Goal: Task Accomplishment & Management: Complete application form

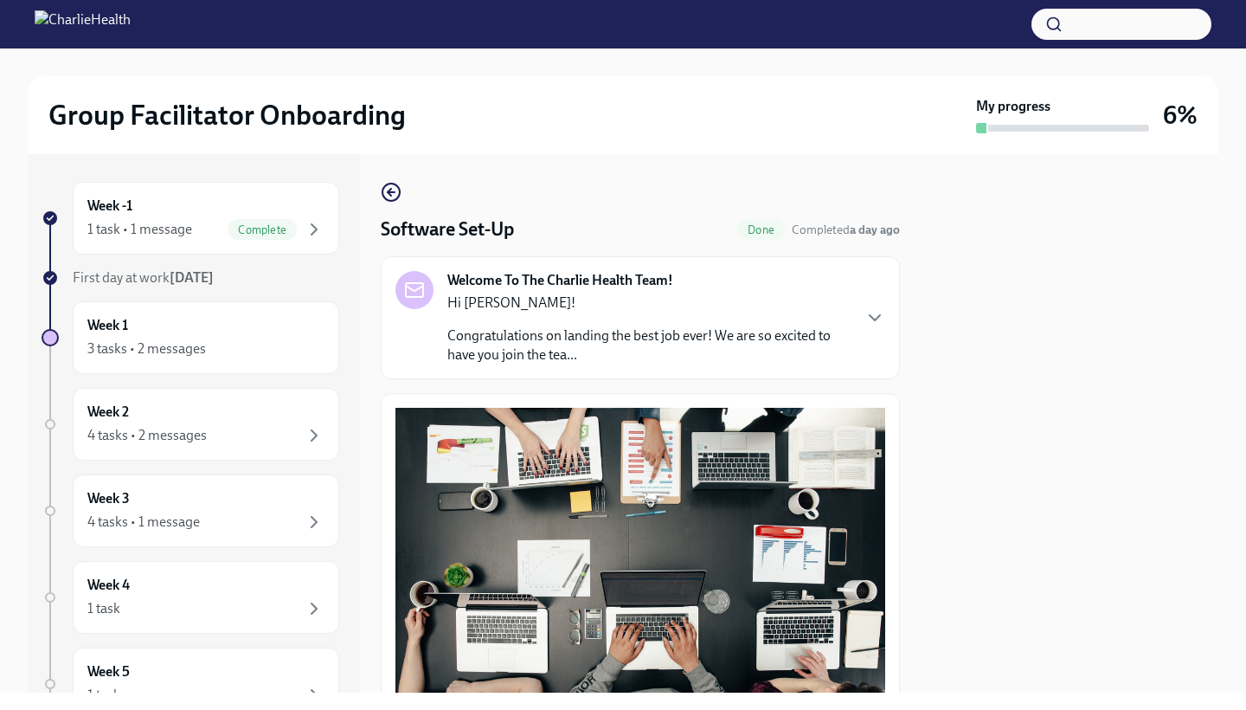
click at [327, 221] on div "Week -1 1 task • 1 message Complete First day at work [DATE] Week 1 3 tasks • 2…" at bounding box center [194, 423] width 332 height 538
click at [304, 224] on icon "button" at bounding box center [314, 229] width 21 height 21
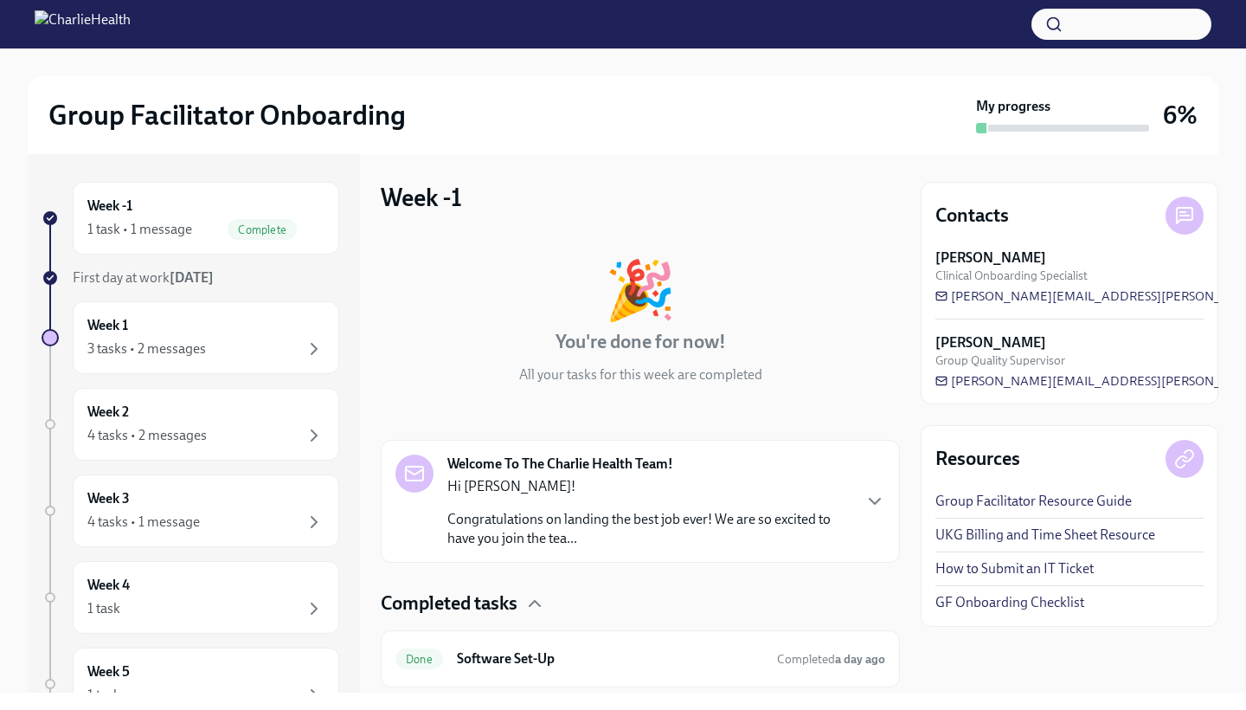
scroll to position [50, 0]
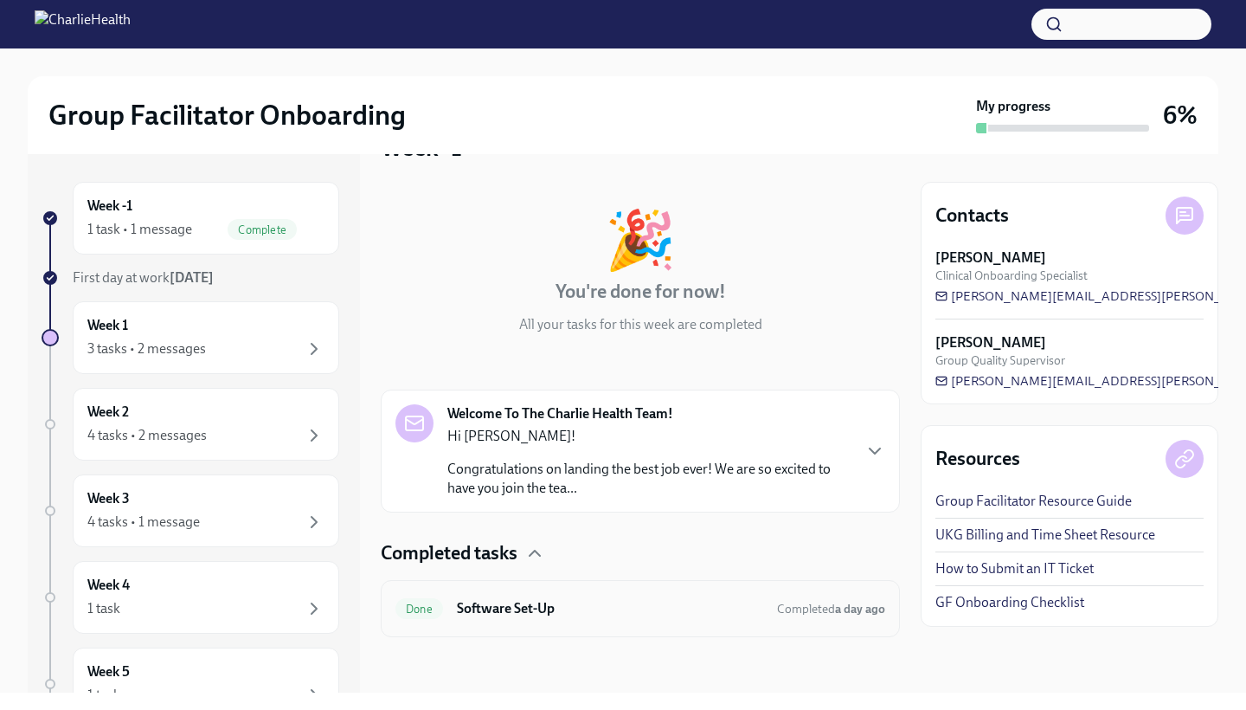
click at [574, 608] on h6 "Software Set-Up" at bounding box center [610, 608] width 306 height 19
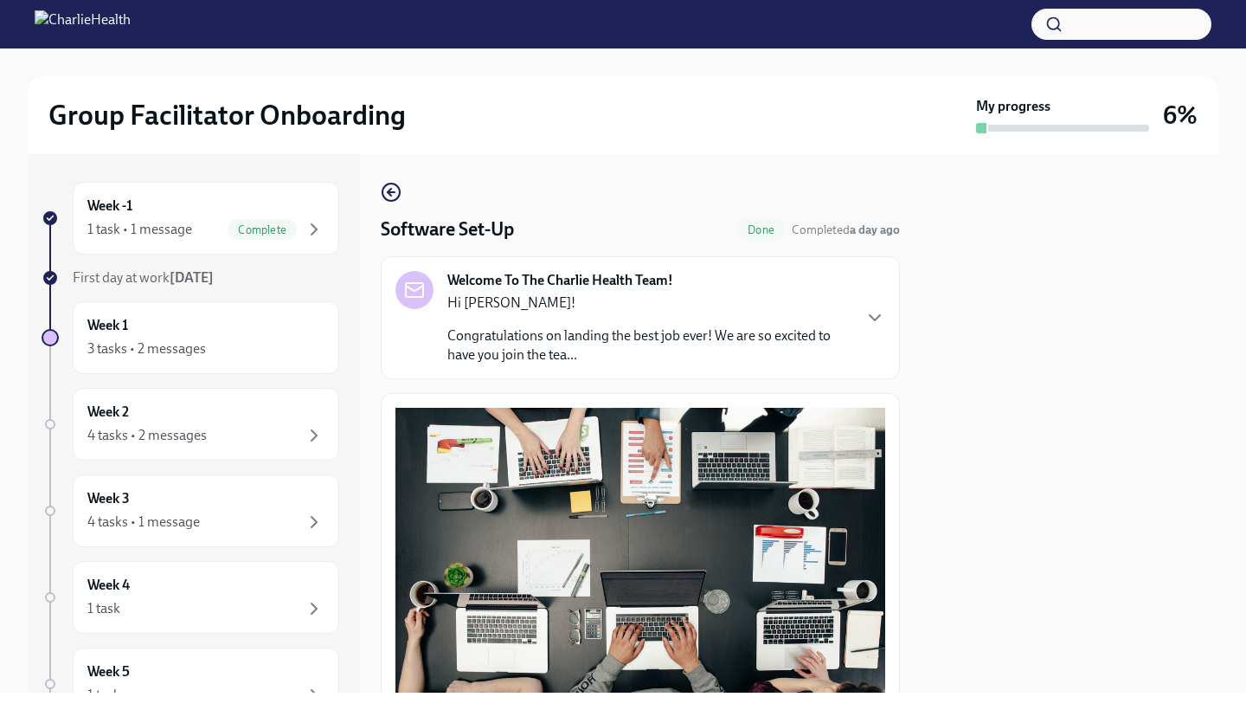
scroll to position [399, 0]
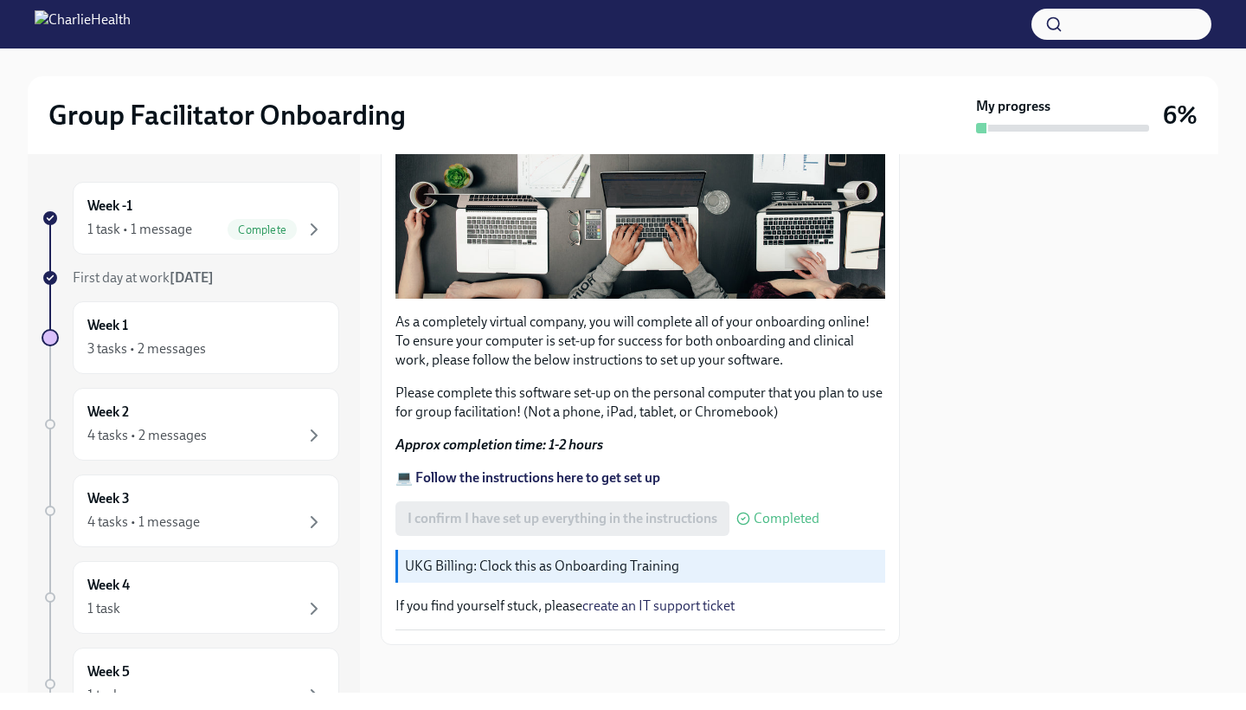
click at [581, 556] on p "UKG Billing: Clock this as Onboarding Training" at bounding box center [641, 565] width 473 height 19
click at [577, 564] on p "UKG Billing: Clock this as Onboarding Training" at bounding box center [641, 565] width 473 height 19
click at [571, 510] on div "I confirm I have set up everything in the instructions Completed" at bounding box center [608, 518] width 424 height 35
click at [193, 325] on div "Week 1 3 tasks • 2 messages" at bounding box center [205, 337] width 237 height 43
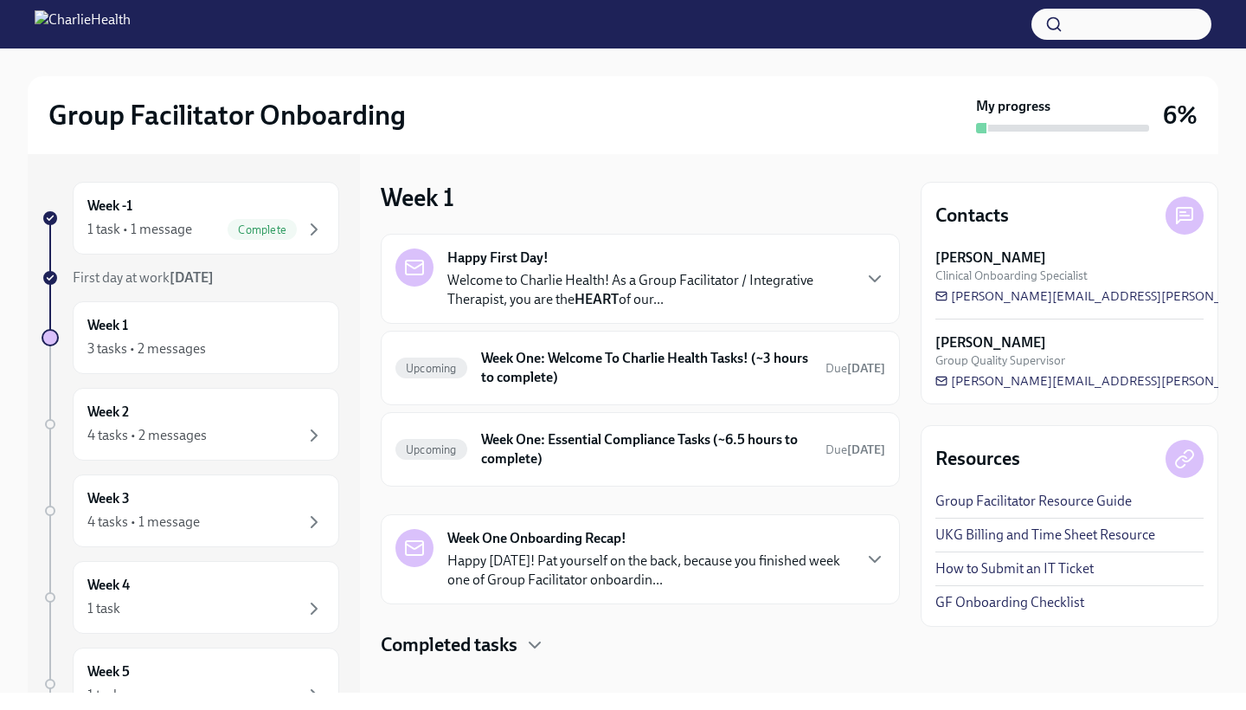
click at [552, 280] on p "Welcome to Charlie Health! As a Group Facilitator / Integrative Therapist, you …" at bounding box center [648, 290] width 403 height 38
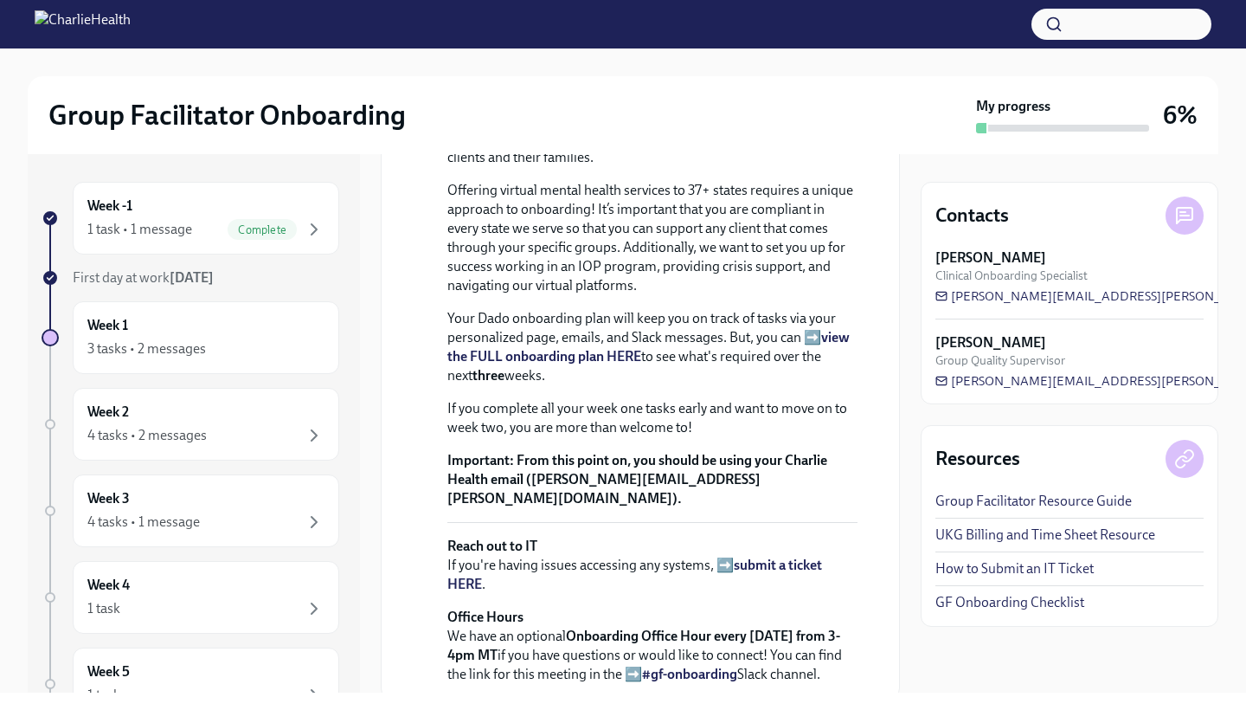
scroll to position [242, 0]
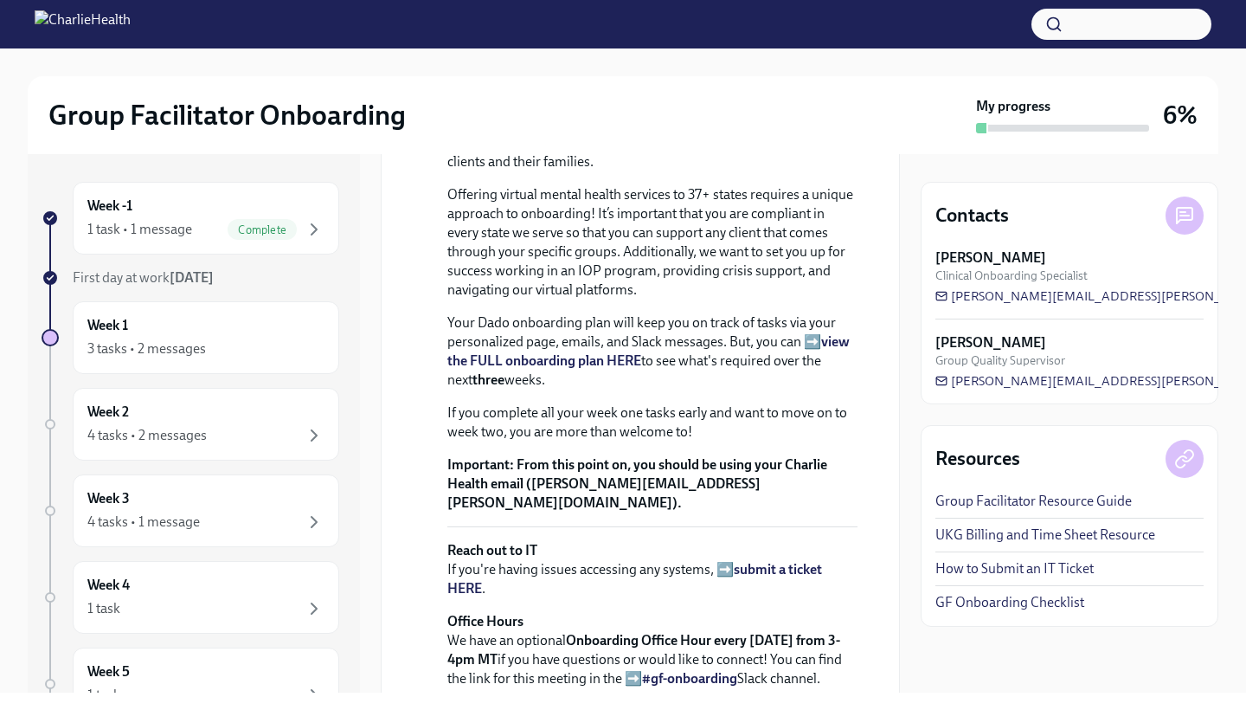
click at [586, 369] on strong "view the FULL onboarding plan HERE" at bounding box center [648, 350] width 402 height 35
click at [174, 336] on div "Week 1 3 tasks • 2 messages" at bounding box center [205, 337] width 237 height 43
click at [304, 227] on icon "button" at bounding box center [314, 229] width 21 height 21
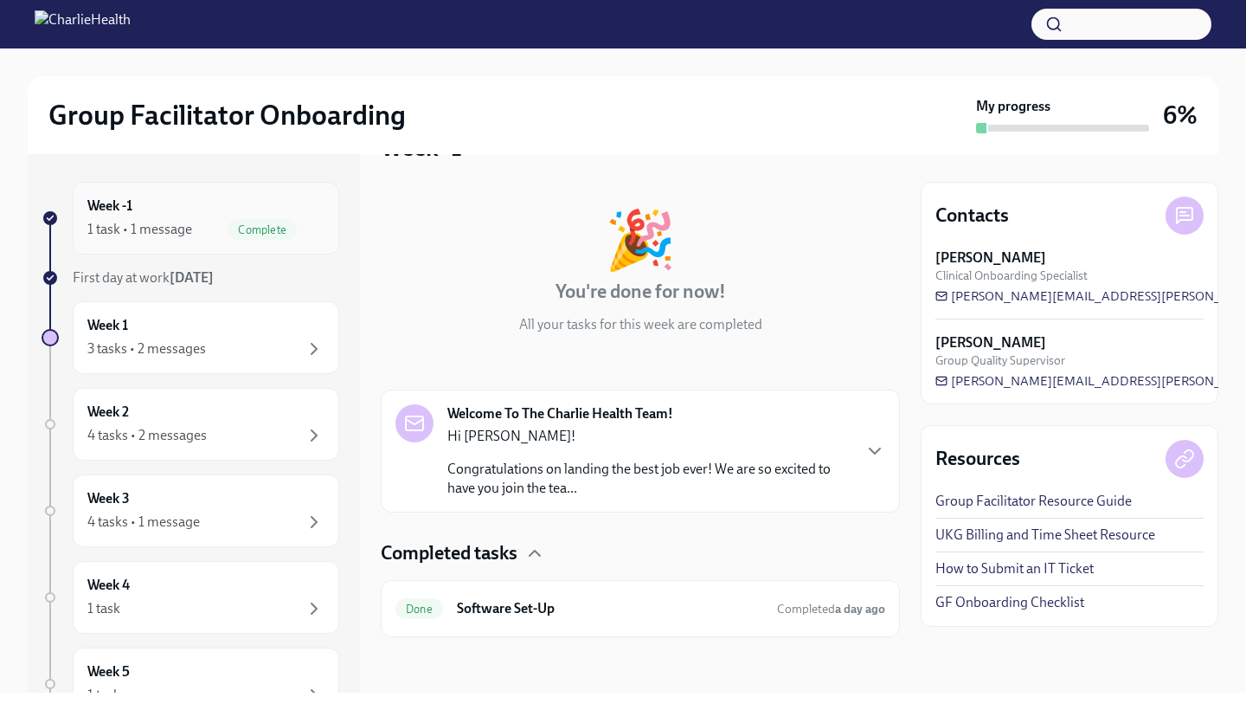
scroll to position [50, 0]
click at [819, 608] on span "Completed a day ago" at bounding box center [831, 608] width 108 height 15
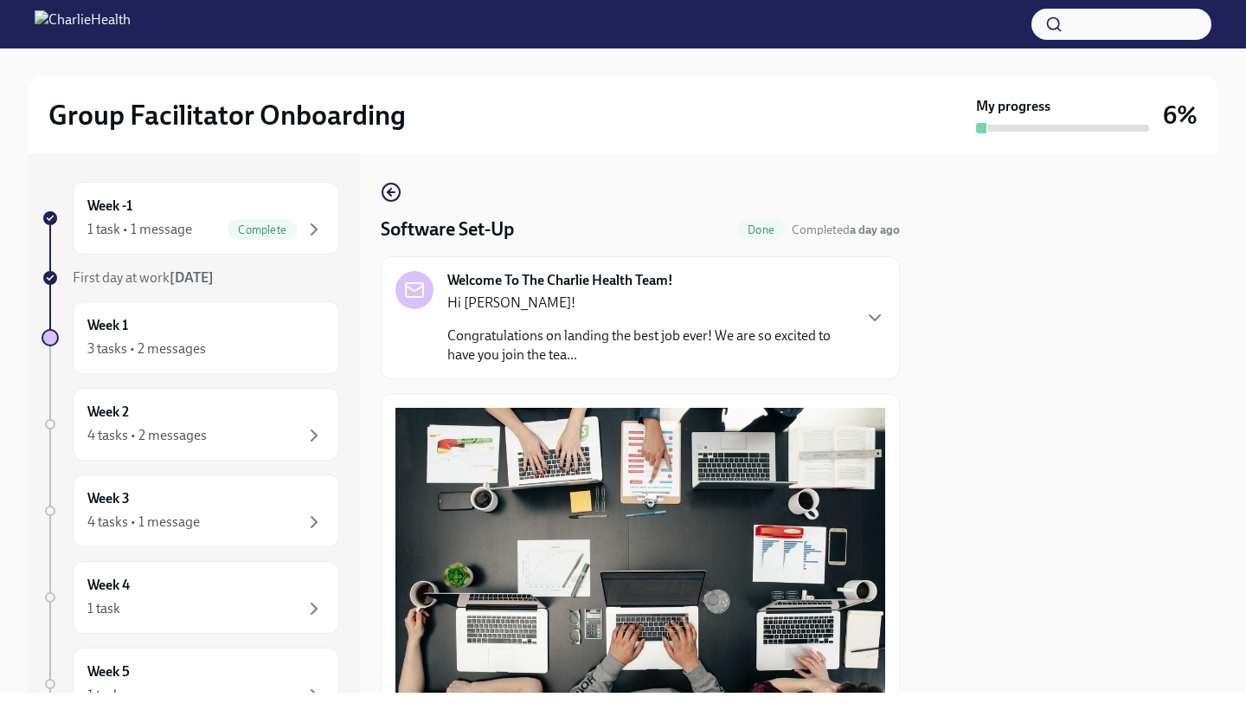
scroll to position [399, 0]
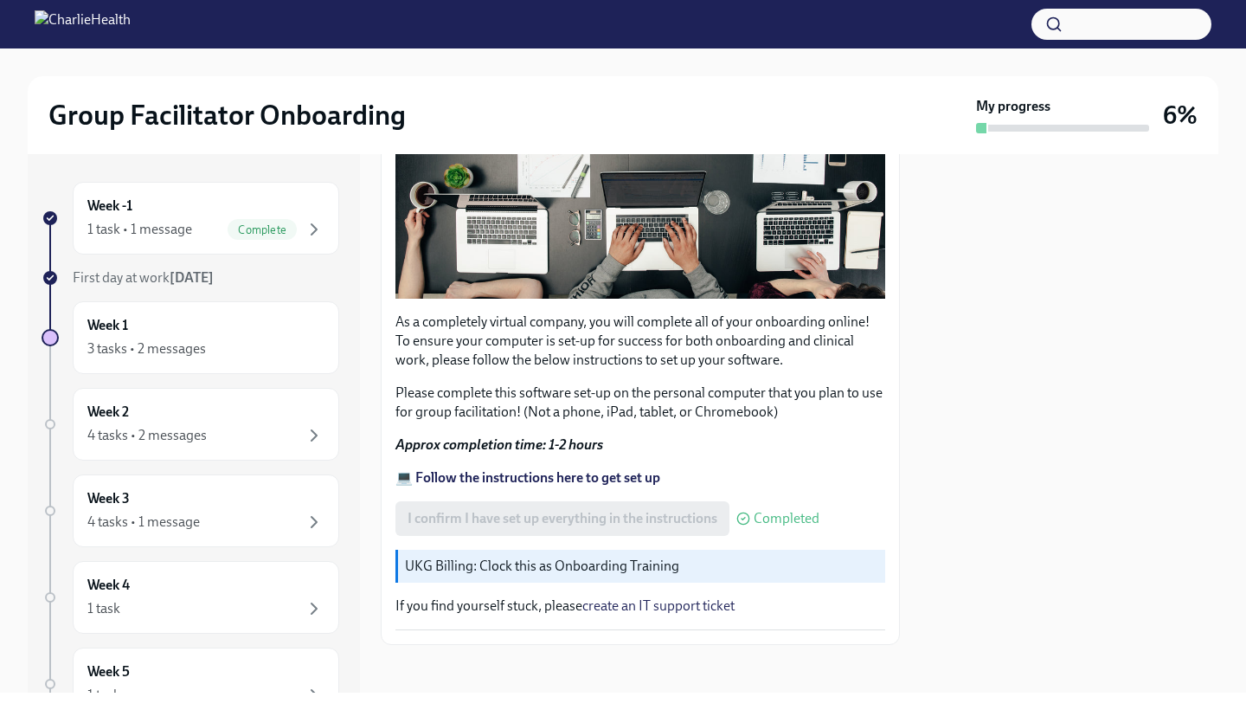
click at [608, 556] on p "UKG Billing: Clock this as Onboarding Training" at bounding box center [641, 565] width 473 height 19
drag, startPoint x: 608, startPoint y: 578, endPoint x: 706, endPoint y: 479, distance: 139.5
click at [608, 578] on div "As a completely virtual company, you will complete all of your onboarding onlin…" at bounding box center [641, 319] width 490 height 621
click at [766, 511] on span "Completed" at bounding box center [787, 518] width 66 height 14
click at [141, 313] on div "Week 1 3 tasks • 2 messages" at bounding box center [206, 337] width 267 height 73
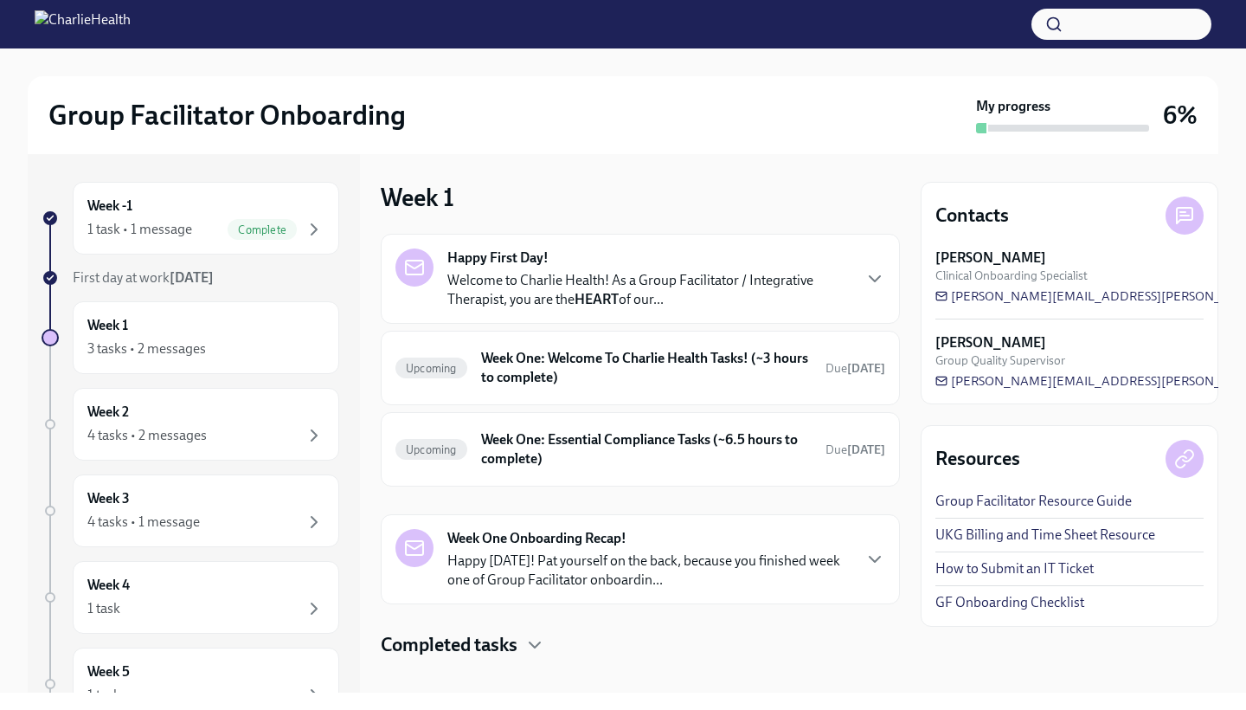
click at [576, 287] on p "Welcome to Charlie Health! As a Group Facilitator / Integrative Therapist, you …" at bounding box center [648, 290] width 403 height 38
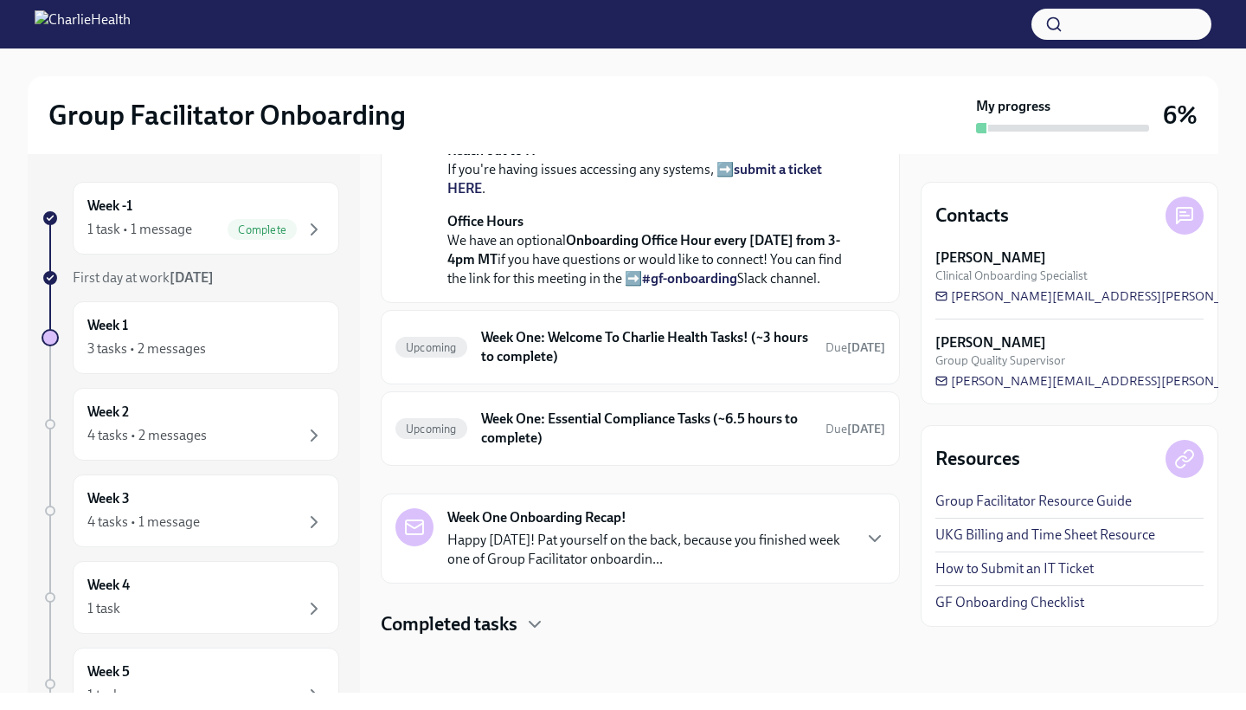
scroll to position [810, 0]
click at [719, 351] on h6 "Week One: Welcome To Charlie Health Tasks! (~3 hours to complete)" at bounding box center [646, 347] width 331 height 38
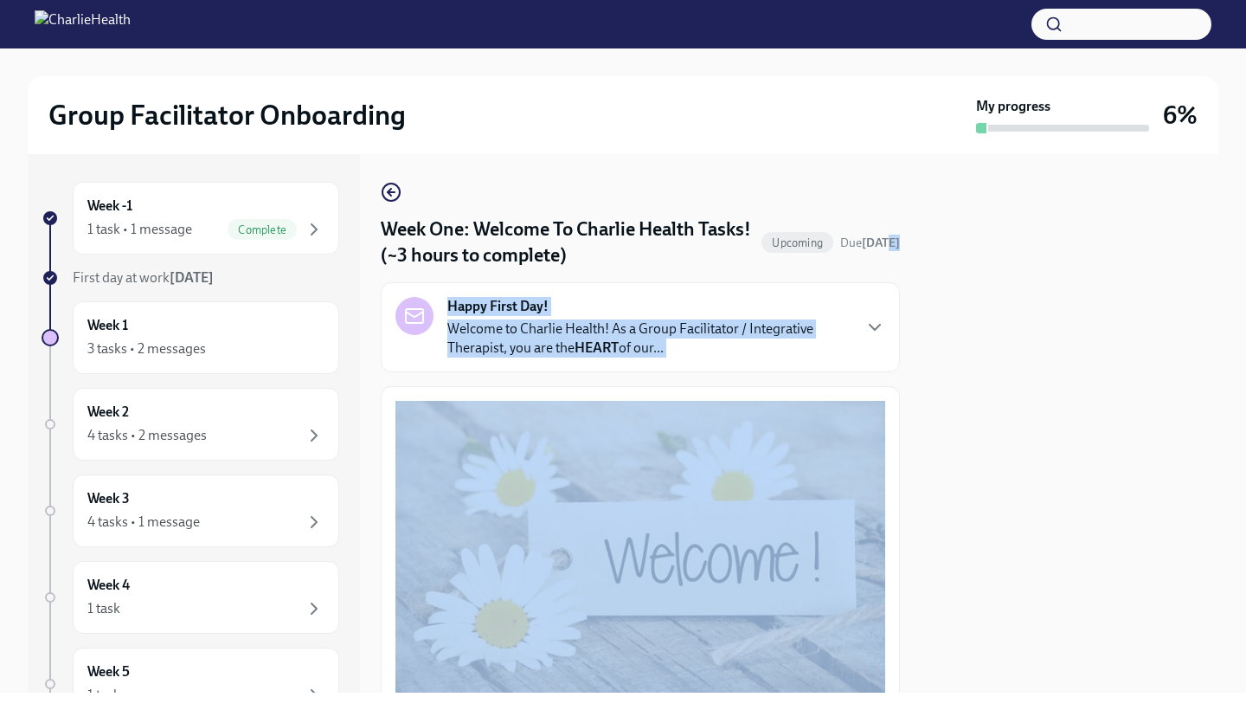
drag, startPoint x: 885, startPoint y: 236, endPoint x: 870, endPoint y: 364, distance: 129.0
click at [865, 328] on icon "button" at bounding box center [875, 327] width 21 height 21
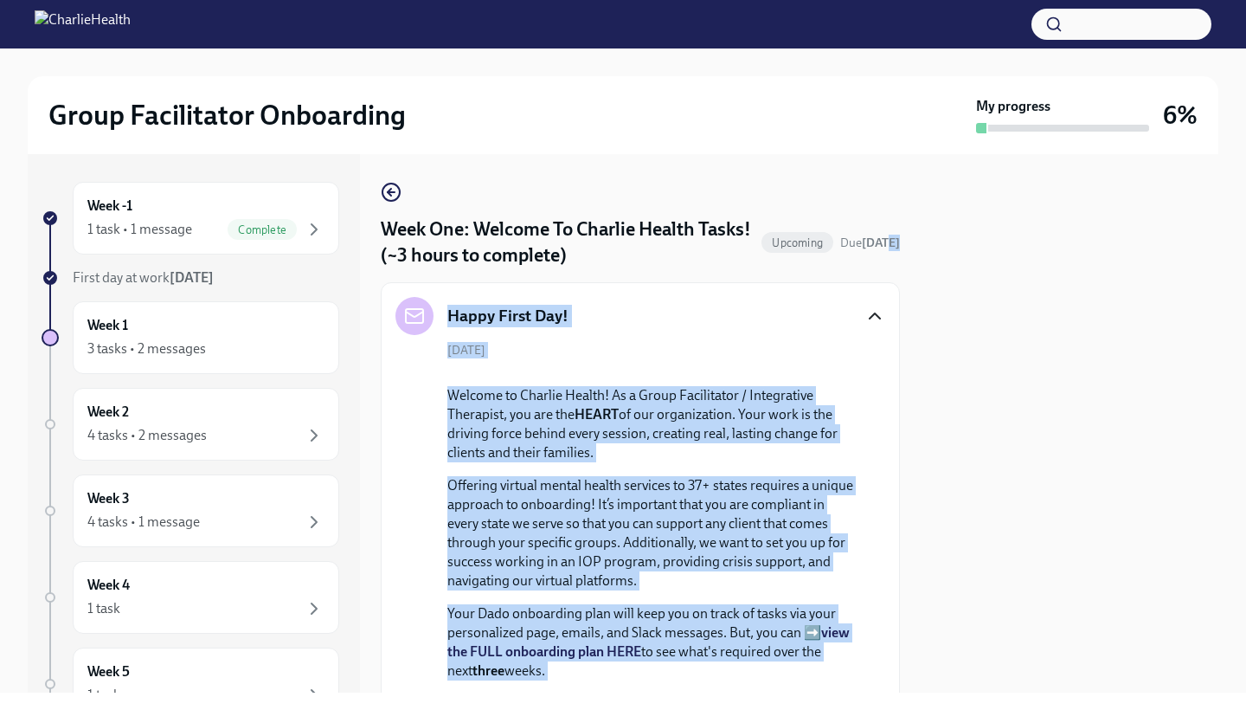
click at [672, 372] on button "Zoom image" at bounding box center [652, 372] width 308 height 0
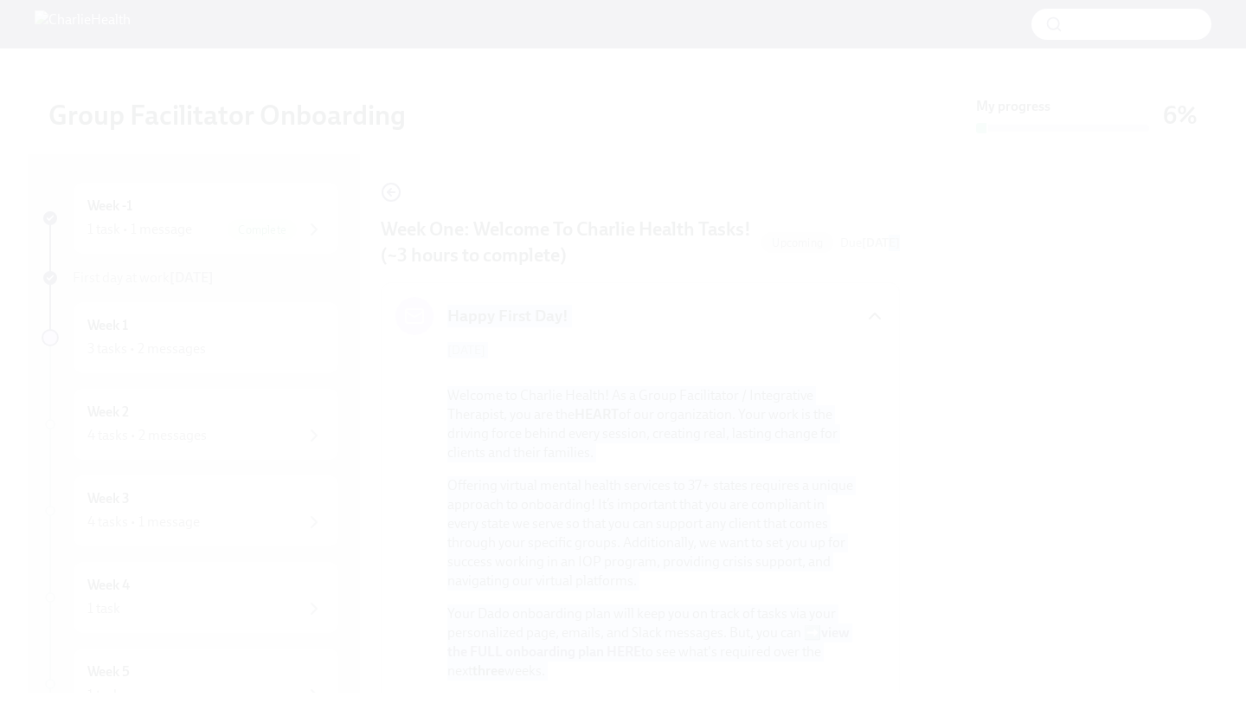
click at [672, 496] on button "Unzoom image" at bounding box center [623, 355] width 1246 height 710
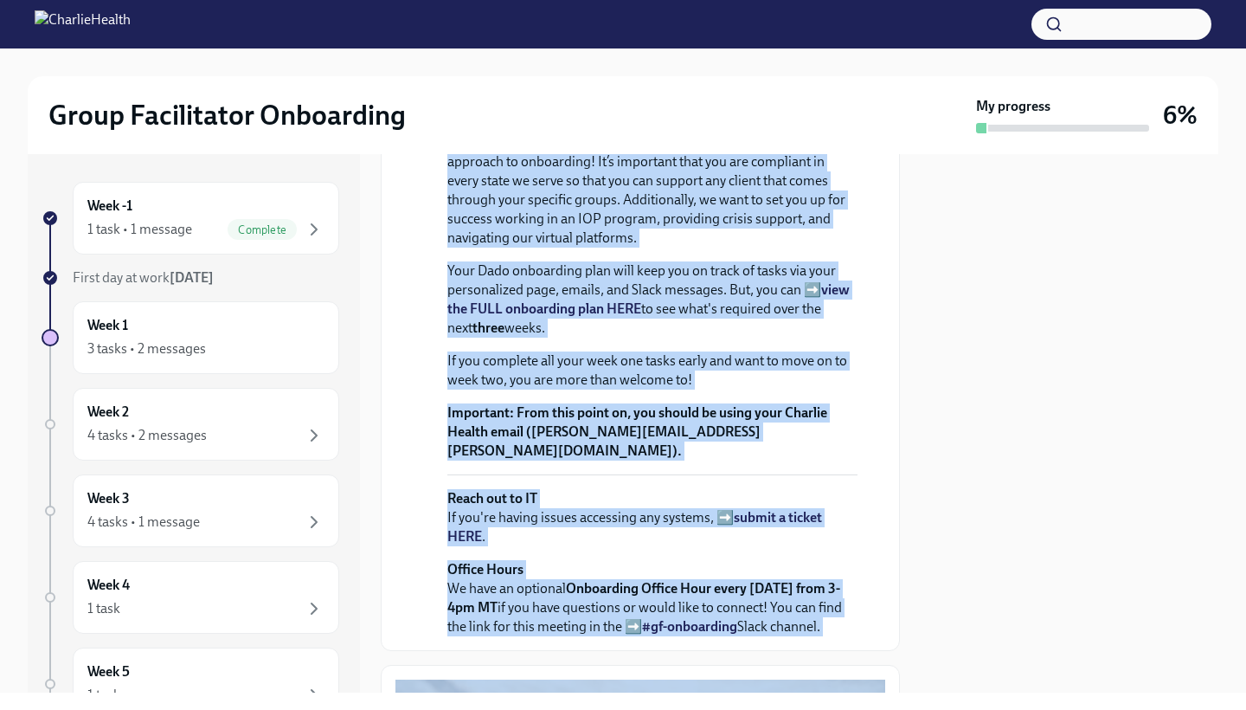
scroll to position [349, 0]
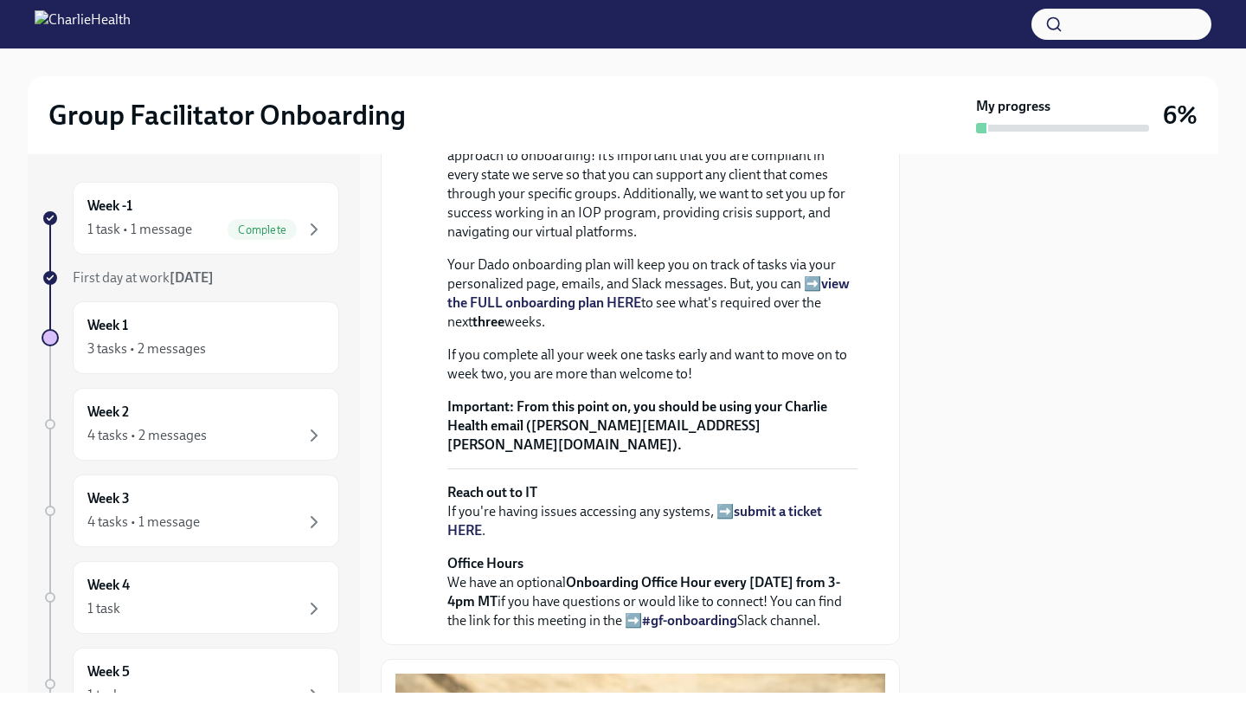
click at [645, 311] on strong "view the FULL onboarding plan HERE" at bounding box center [648, 292] width 402 height 35
click at [605, 311] on strong "view the FULL onboarding plan HERE" at bounding box center [648, 292] width 402 height 35
click at [113, 341] on div "3 tasks • 2 messages" at bounding box center [146, 348] width 119 height 19
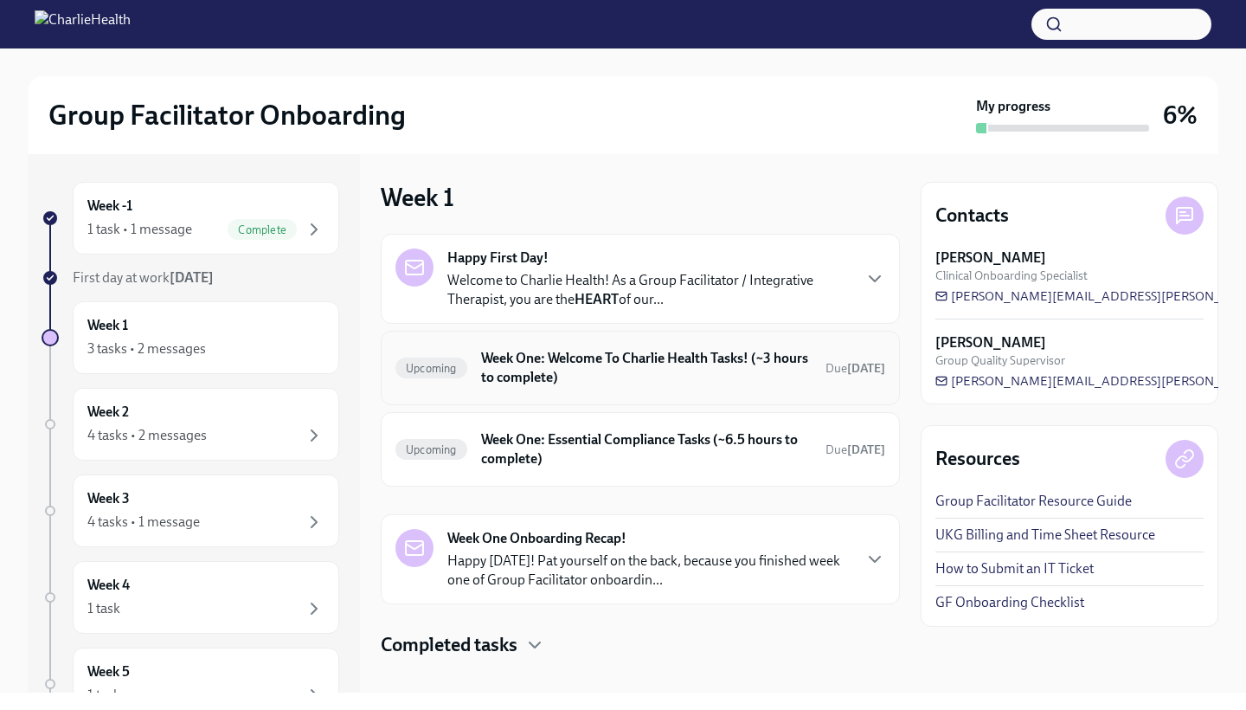
click at [573, 376] on h6 "Week One: Welcome To Charlie Health Tasks! (~3 hours to complete)" at bounding box center [646, 368] width 331 height 38
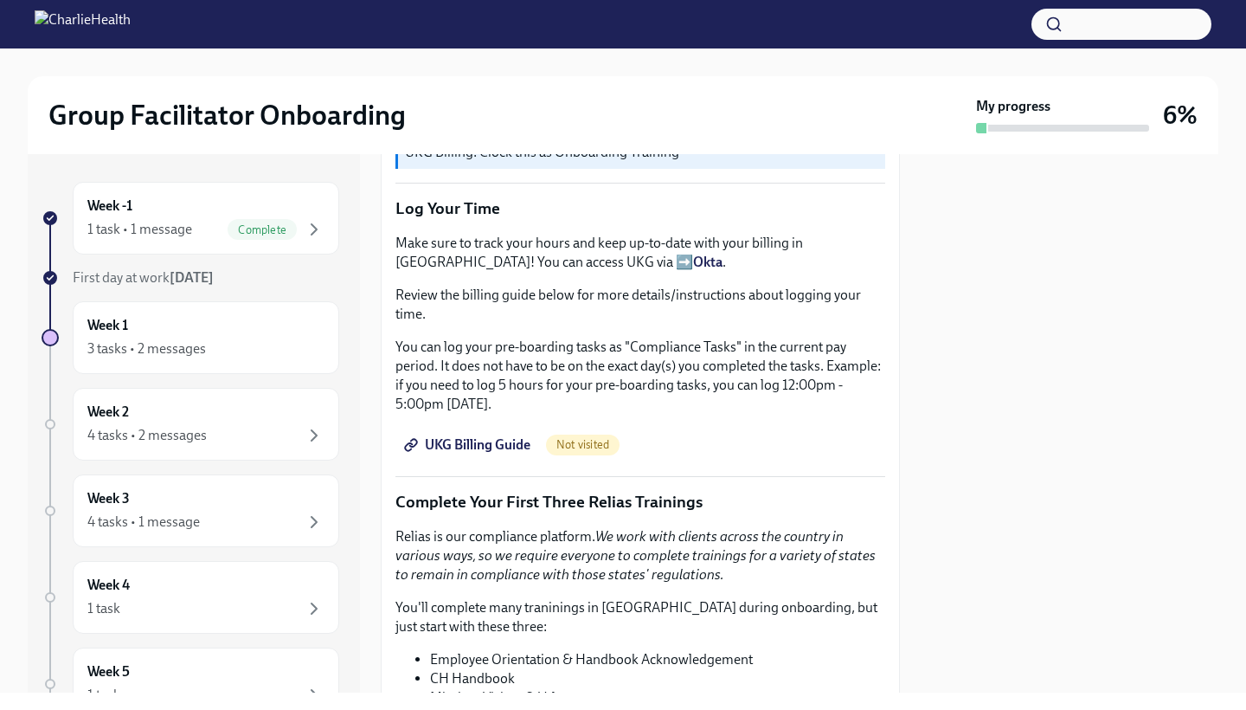
scroll to position [1505, 0]
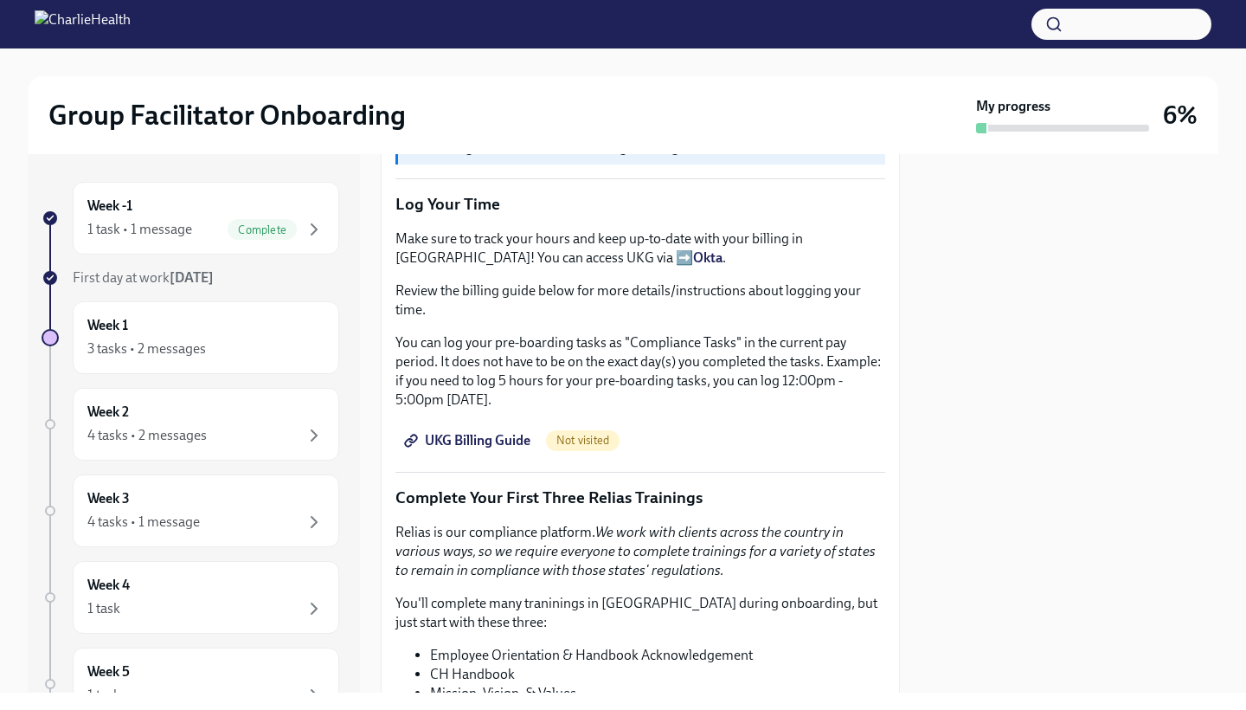
click at [518, 249] on p "Make sure to track your hours and keep up-to-date with your billing in [GEOGRAP…" at bounding box center [641, 248] width 490 height 38
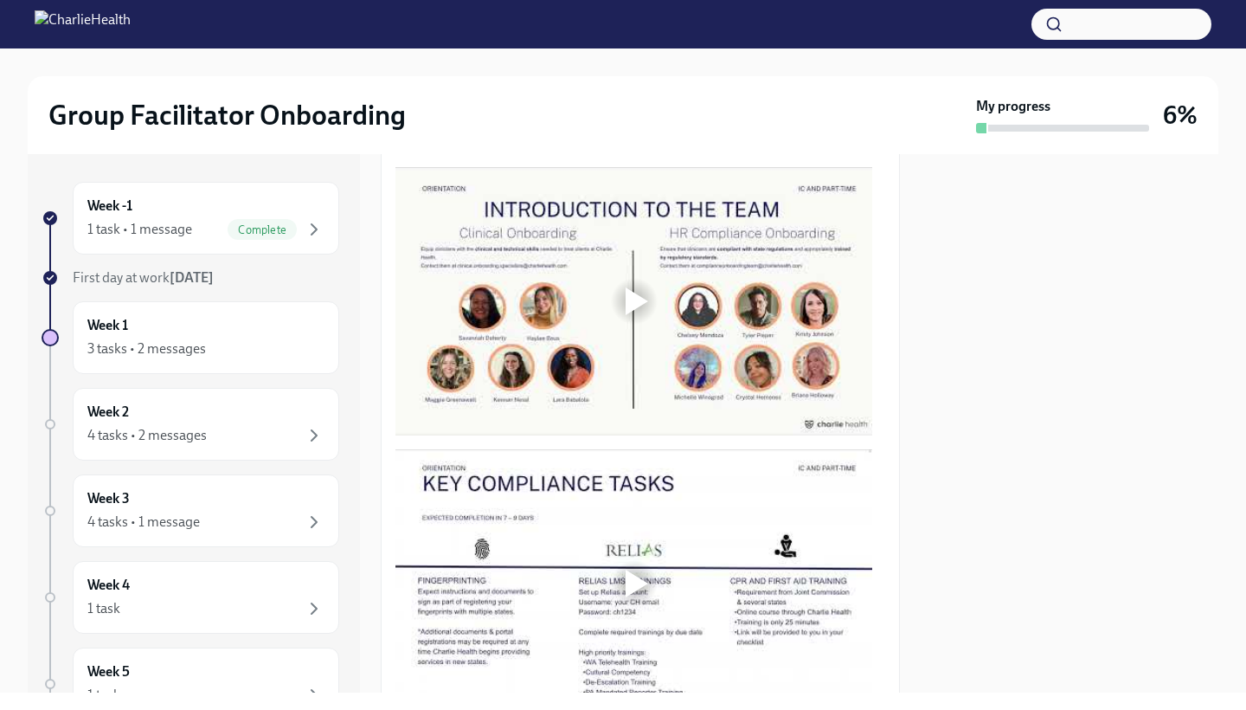
scroll to position [883, 0]
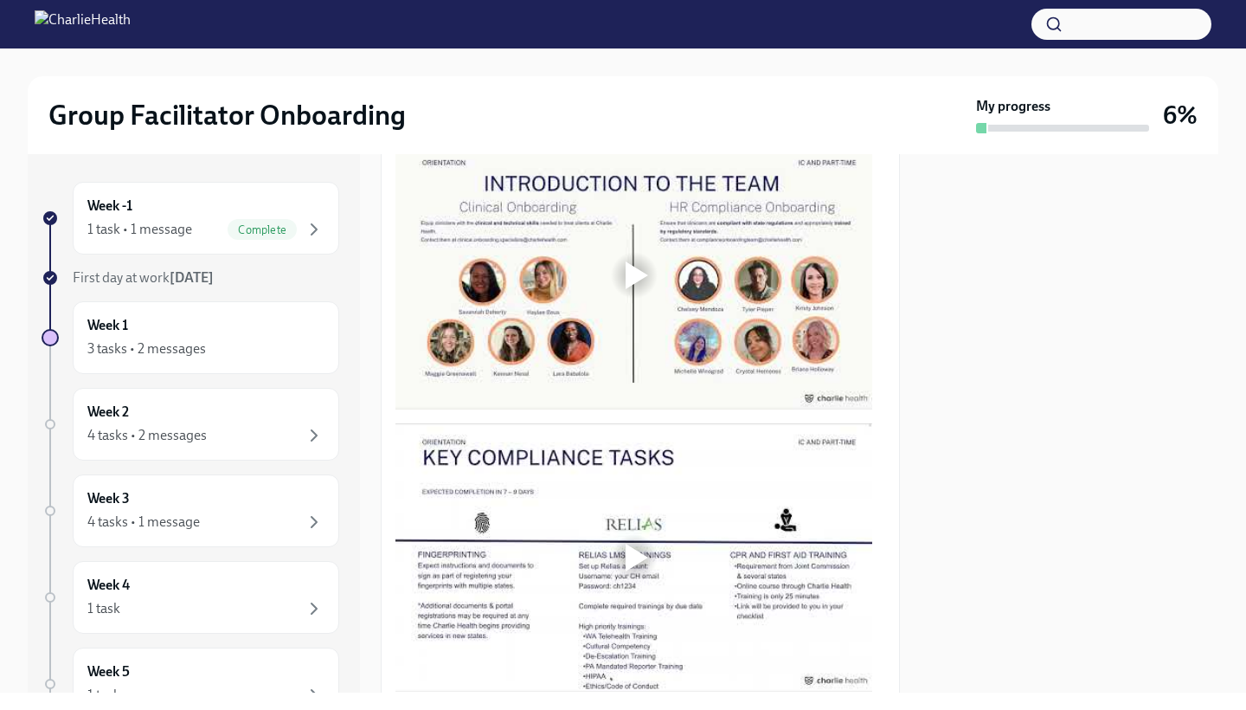
click at [631, 261] on div at bounding box center [637, 275] width 23 height 28
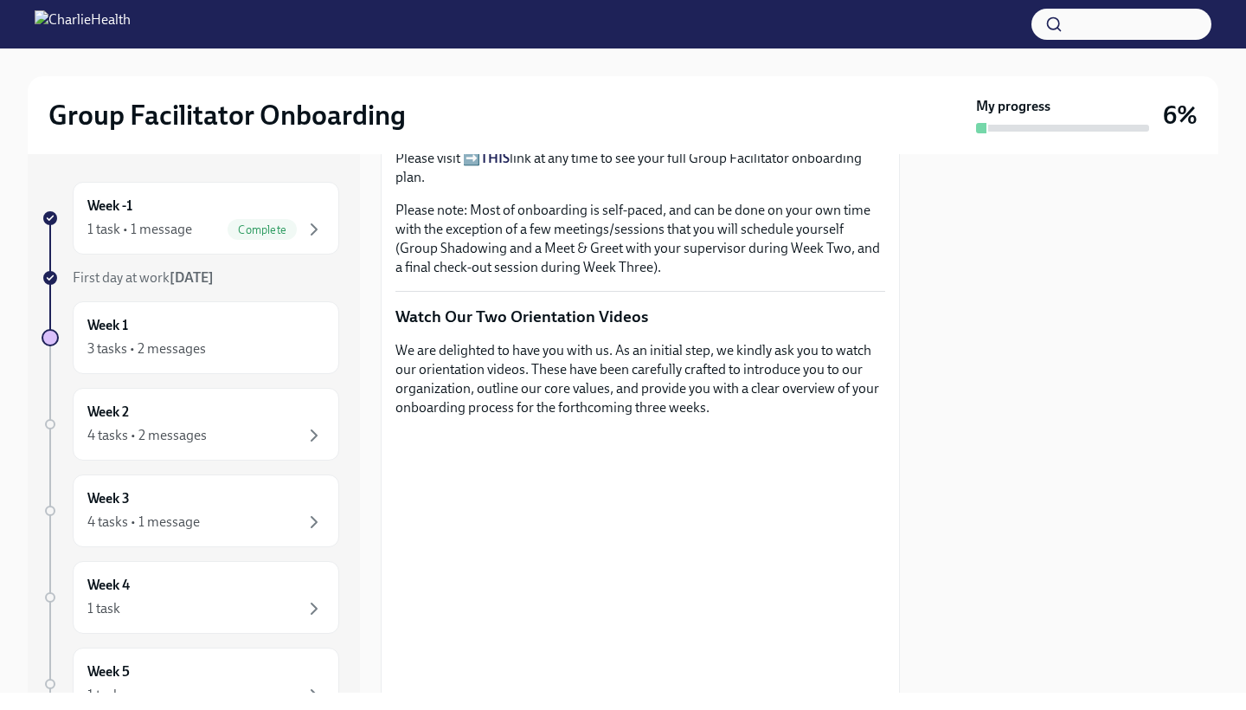
scroll to position [584, 0]
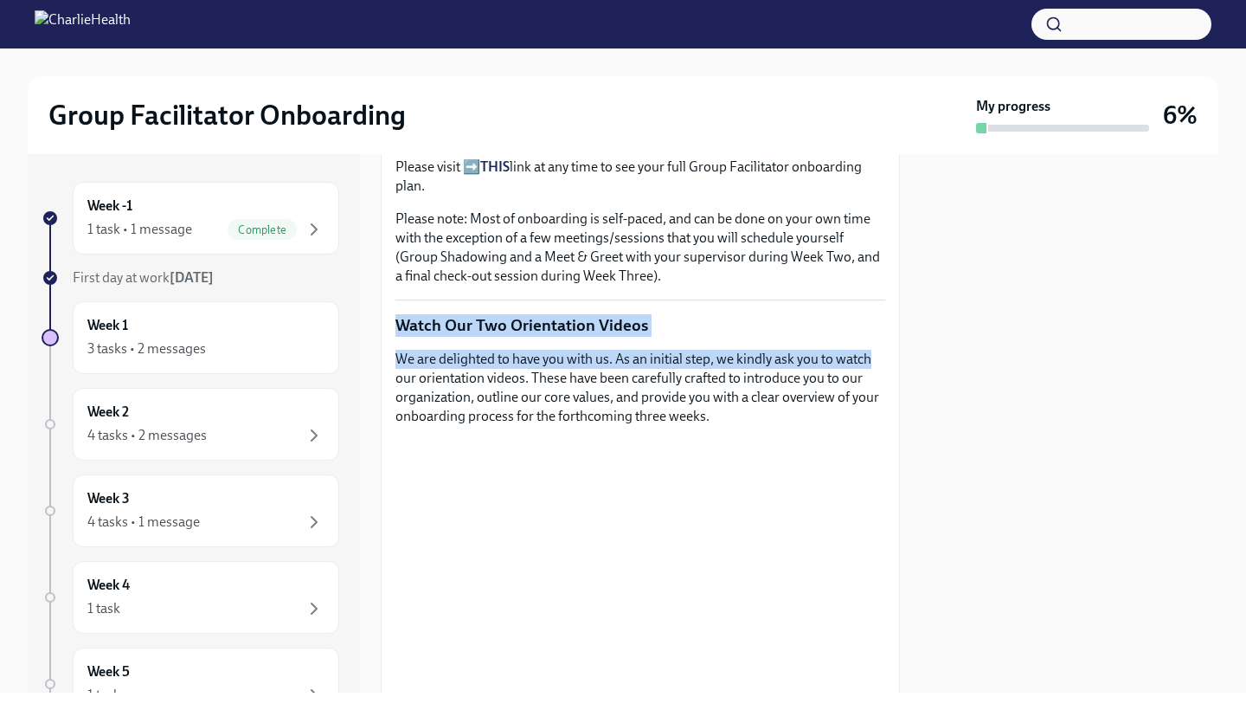
drag, startPoint x: 890, startPoint y: 366, endPoint x: 892, endPoint y: 346, distance: 20.1
click at [892, 345] on div "Week One: Welcome To Charlie Health Tasks! (~3 hours to complete) Upcoming Due …" at bounding box center [640, 423] width 519 height 538
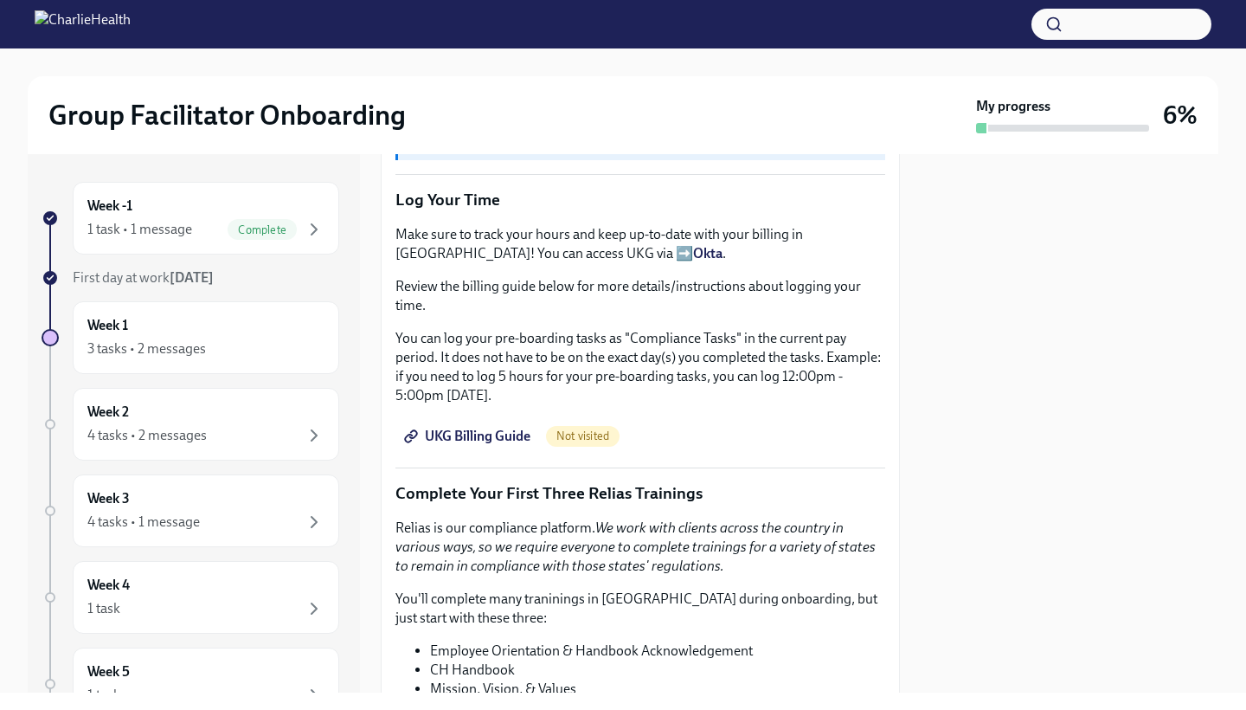
scroll to position [1501, 0]
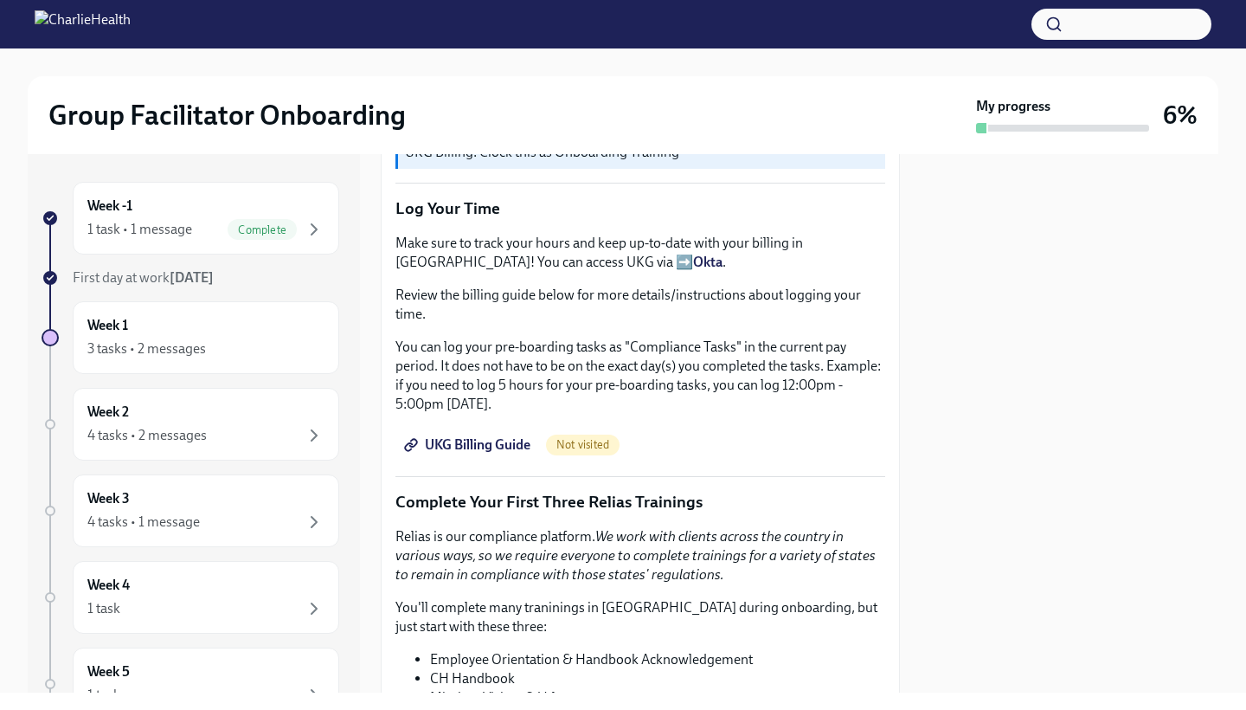
click at [518, 253] on p "Make sure to track your hours and keep up-to-date with your billing in [GEOGRAP…" at bounding box center [641, 253] width 490 height 38
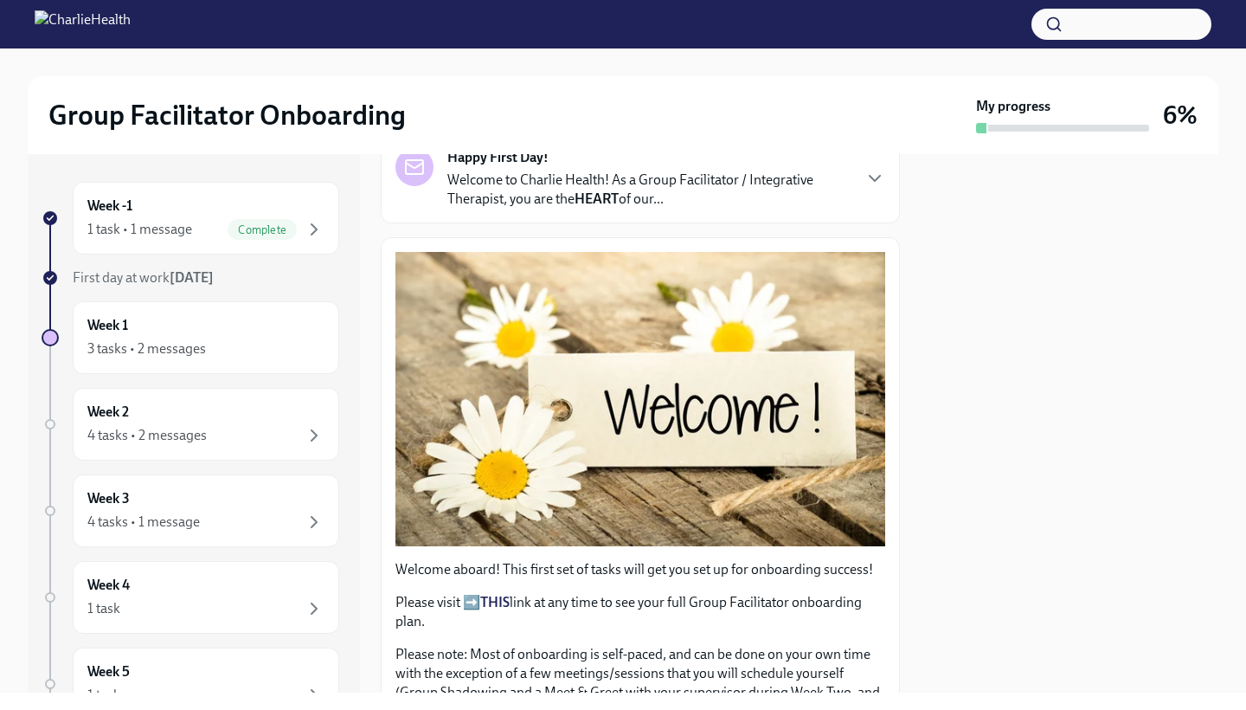
scroll to position [0, 0]
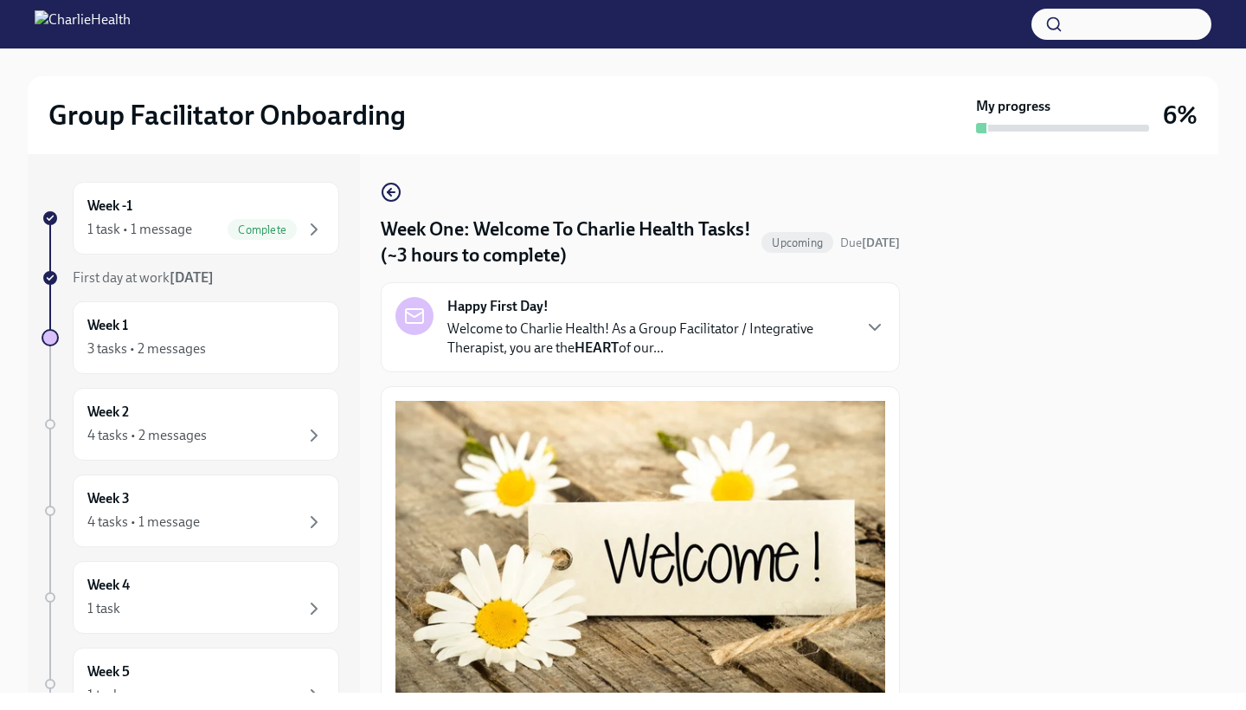
click at [680, 509] on button "Zoom image" at bounding box center [641, 548] width 490 height 294
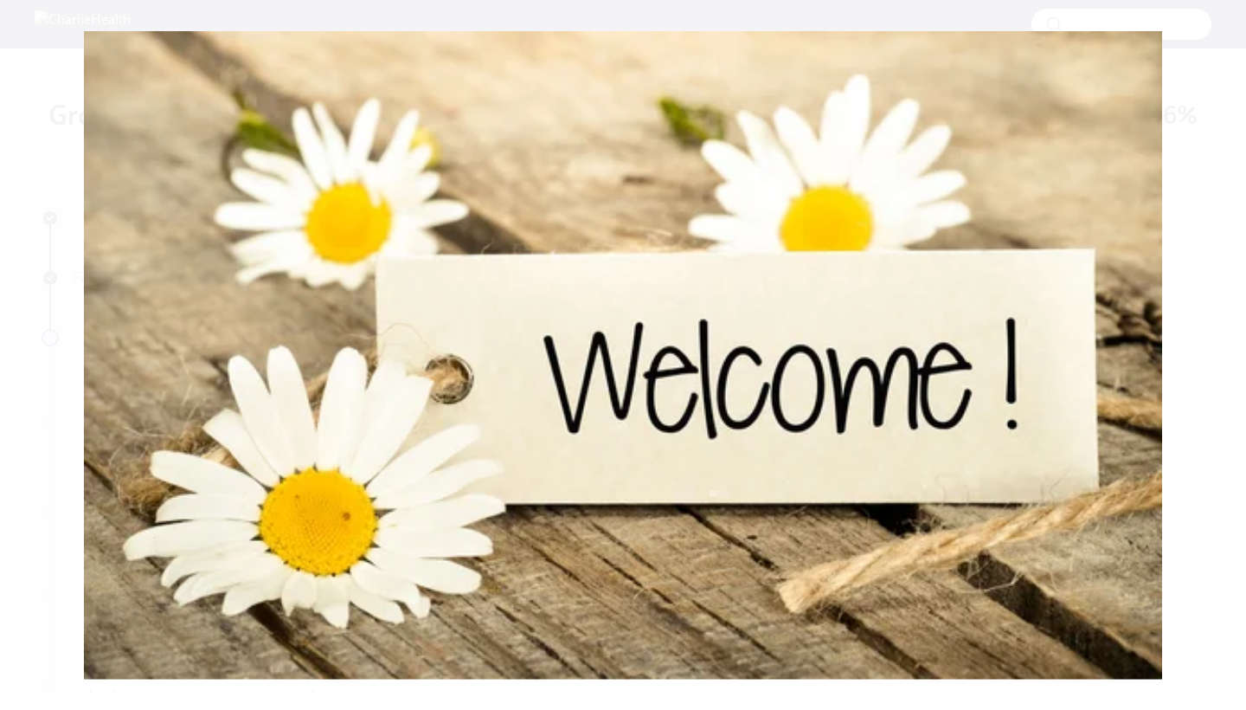
click at [680, 509] on button "Unzoom image" at bounding box center [623, 355] width 1246 height 710
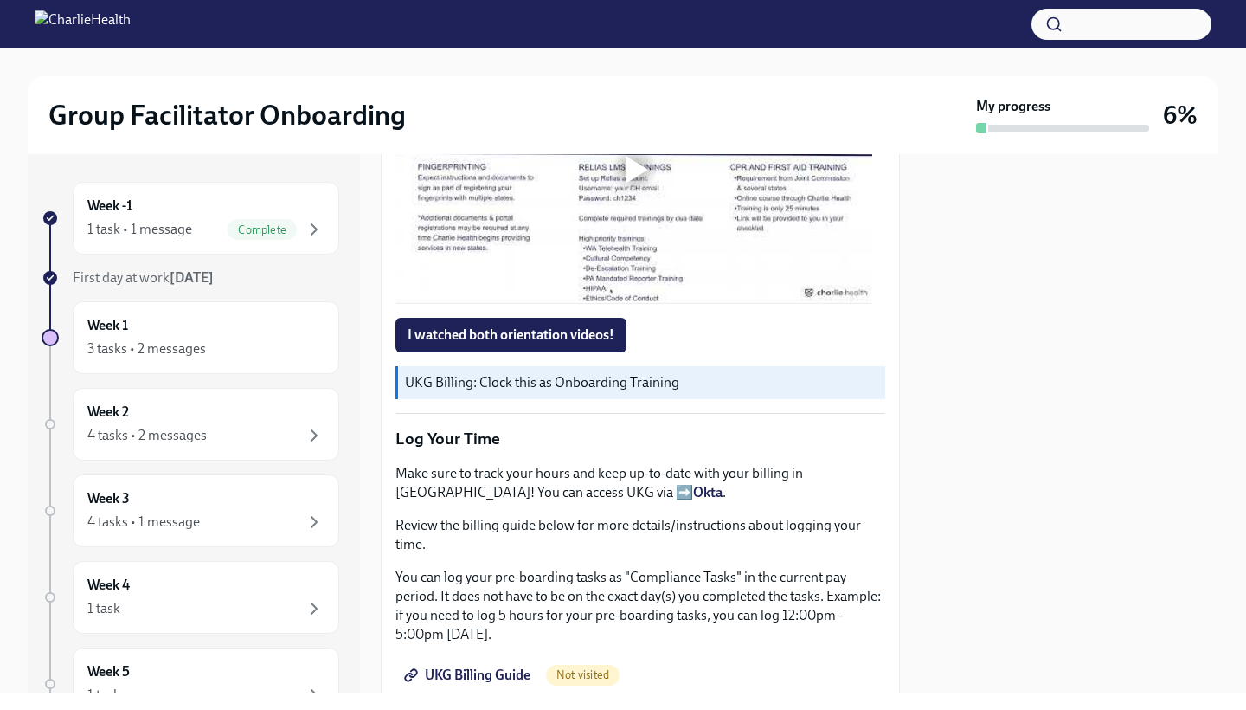
scroll to position [1314, 0]
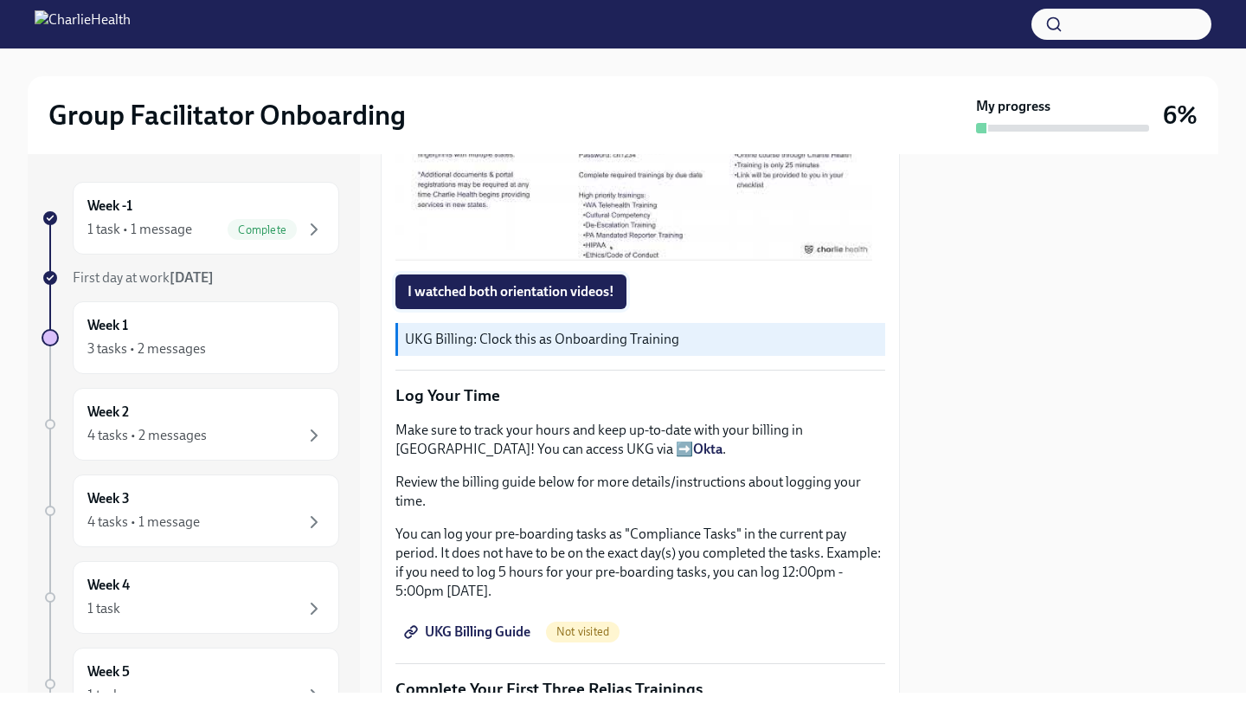
click at [554, 288] on span "I watched both orientation videos!" at bounding box center [511, 291] width 207 height 17
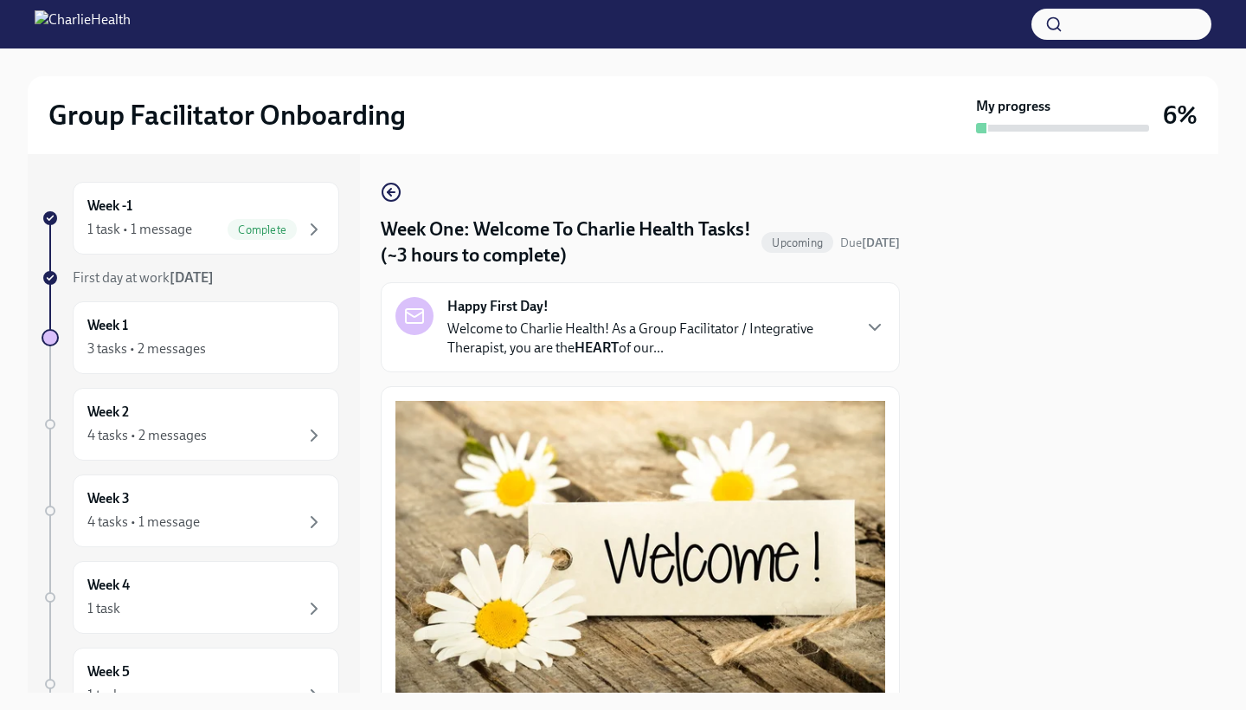
drag, startPoint x: 885, startPoint y: 231, endPoint x: 894, endPoint y: 370, distance: 139.6
click at [894, 370] on div "Week One: Welcome To Charlie Health Tasks! (~3 hours to complete) Upcoming Due …" at bounding box center [640, 423] width 519 height 538
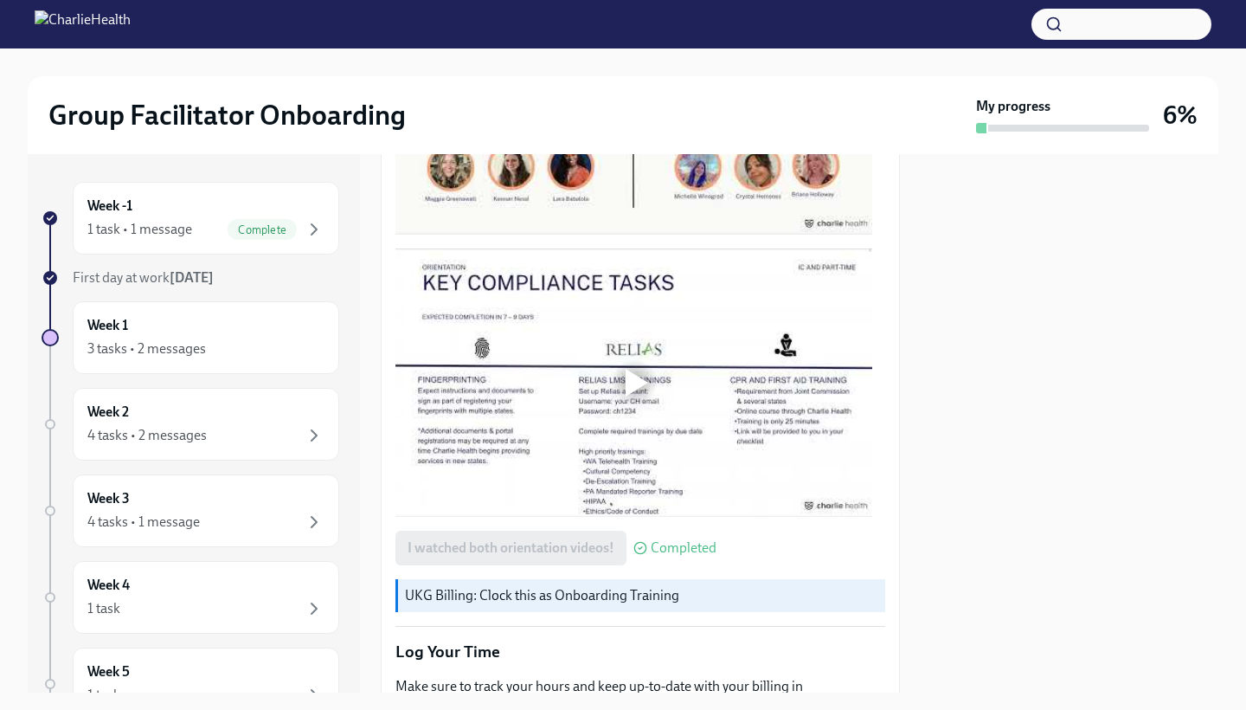
scroll to position [1062, 0]
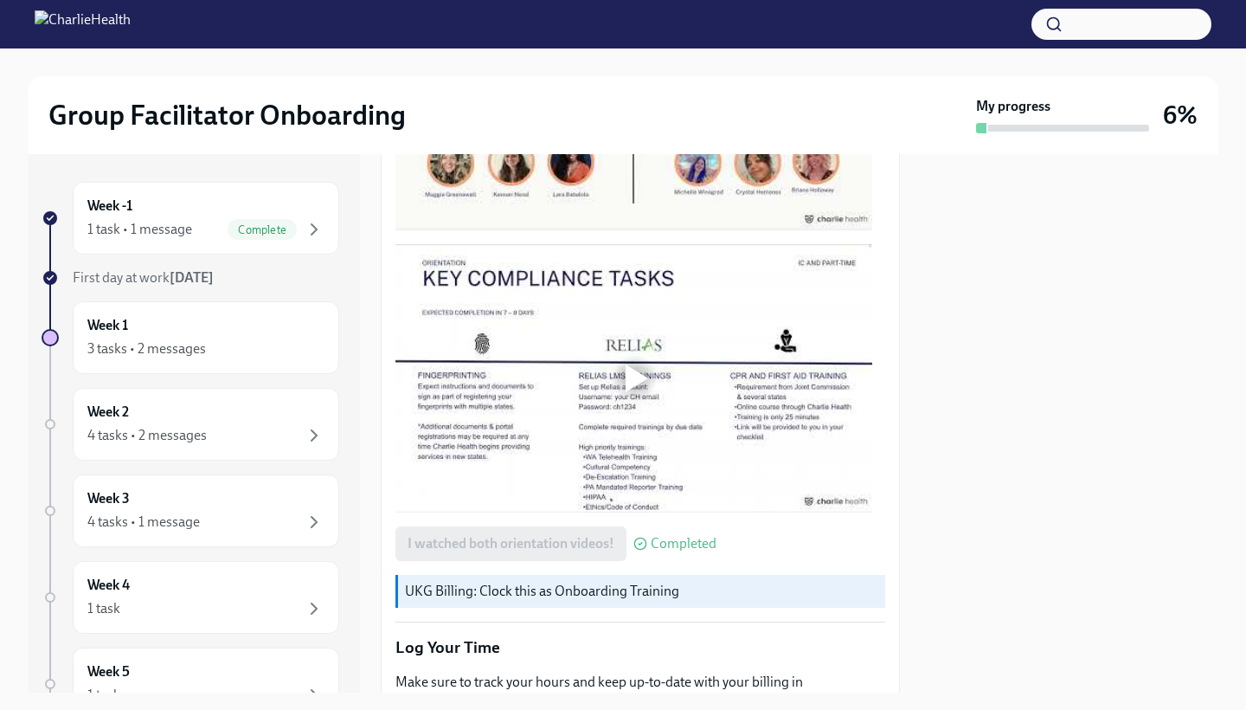
click at [632, 364] on div at bounding box center [637, 378] width 23 height 28
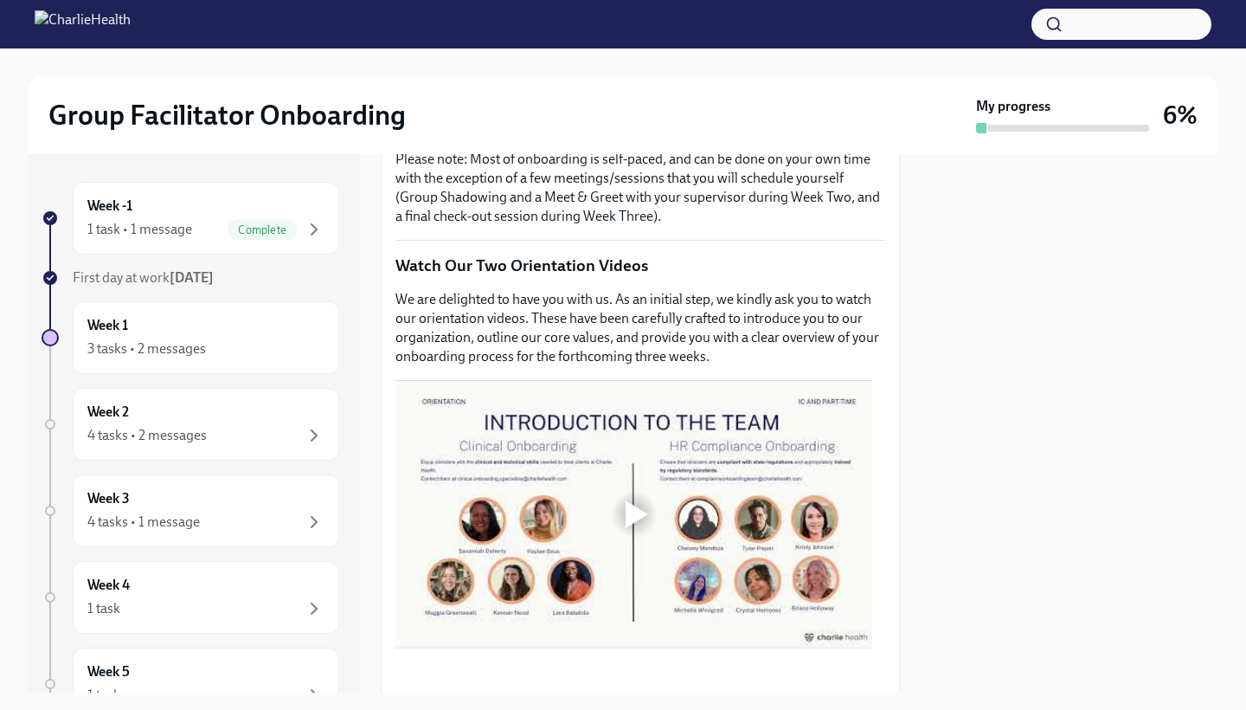
scroll to position [653, 0]
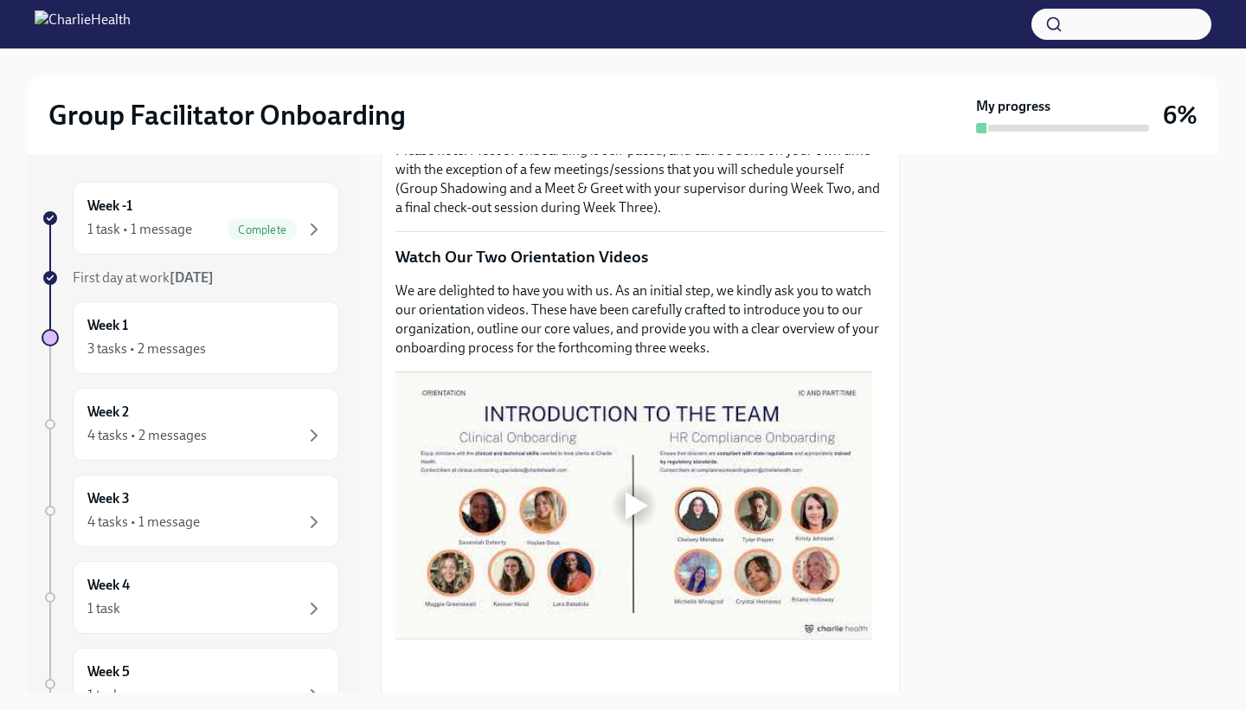
click at [634, 502] on div at bounding box center [637, 506] width 23 height 28
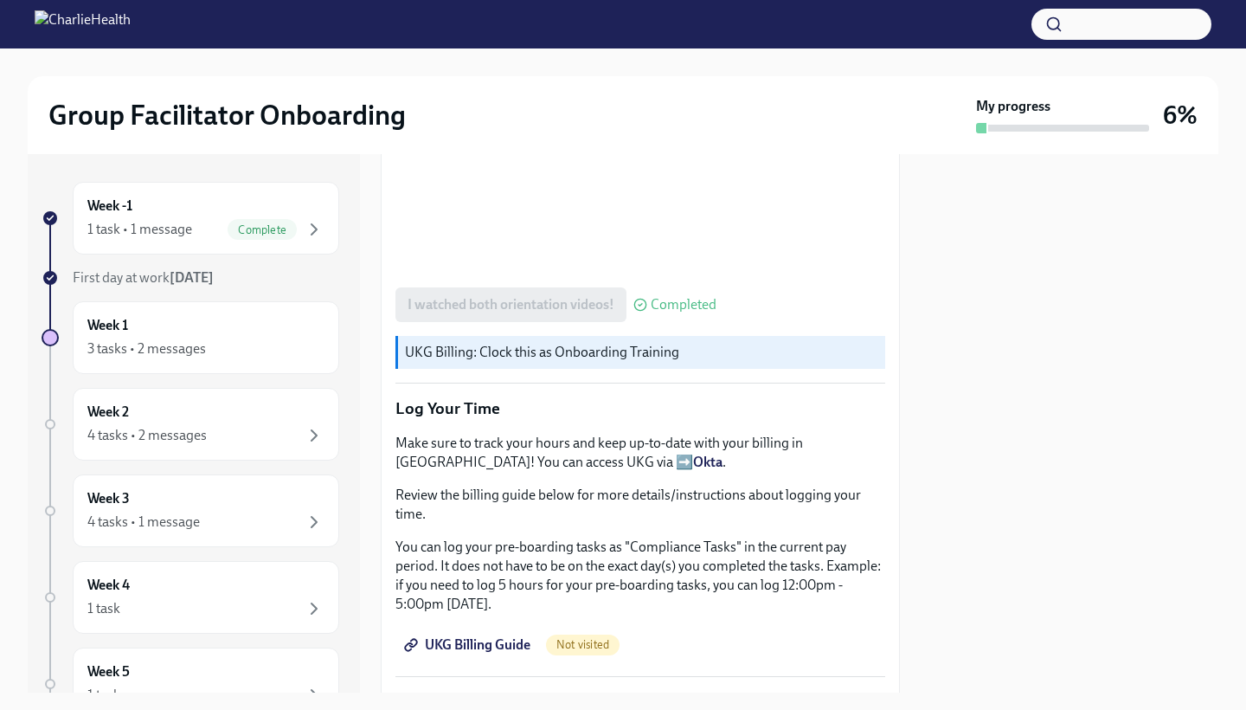
scroll to position [1296, 0]
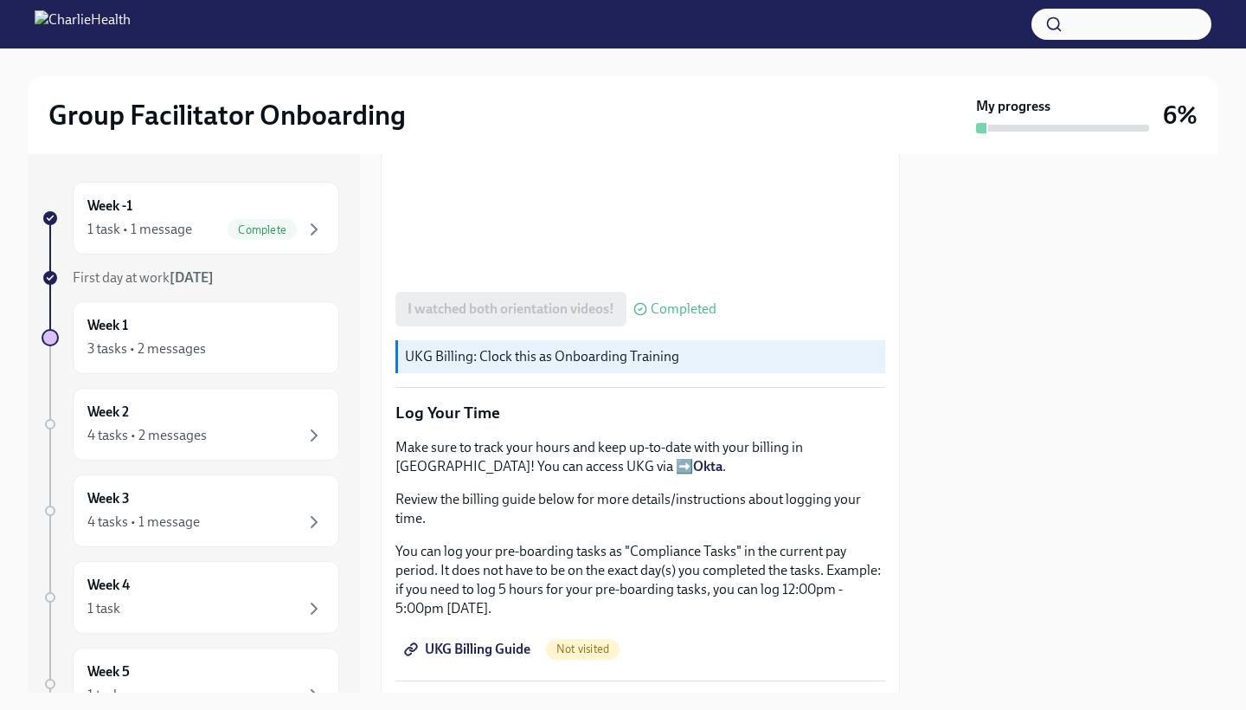
click at [481, 643] on span "UKG Billing Guide" at bounding box center [469, 648] width 123 height 17
